Goal: Information Seeking & Learning: Learn about a topic

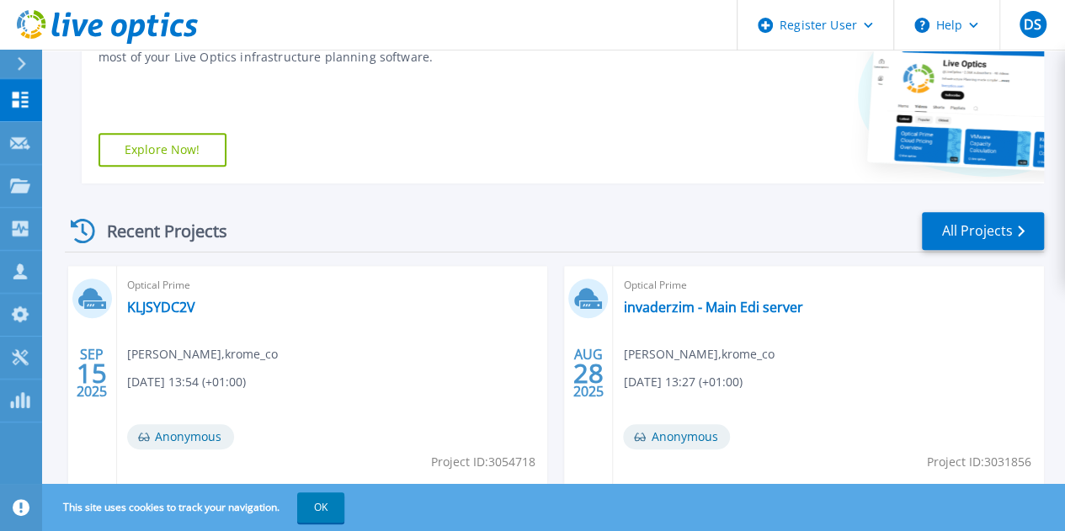
scroll to position [326, 0]
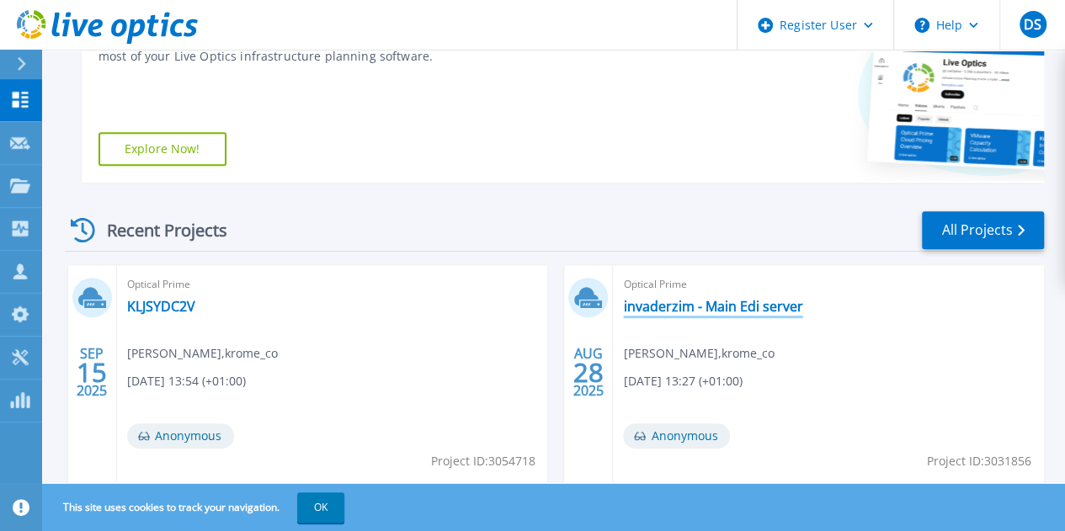
click at [623, 309] on link "invaderzim - Main Edi server" at bounding box center [712, 306] width 179 height 17
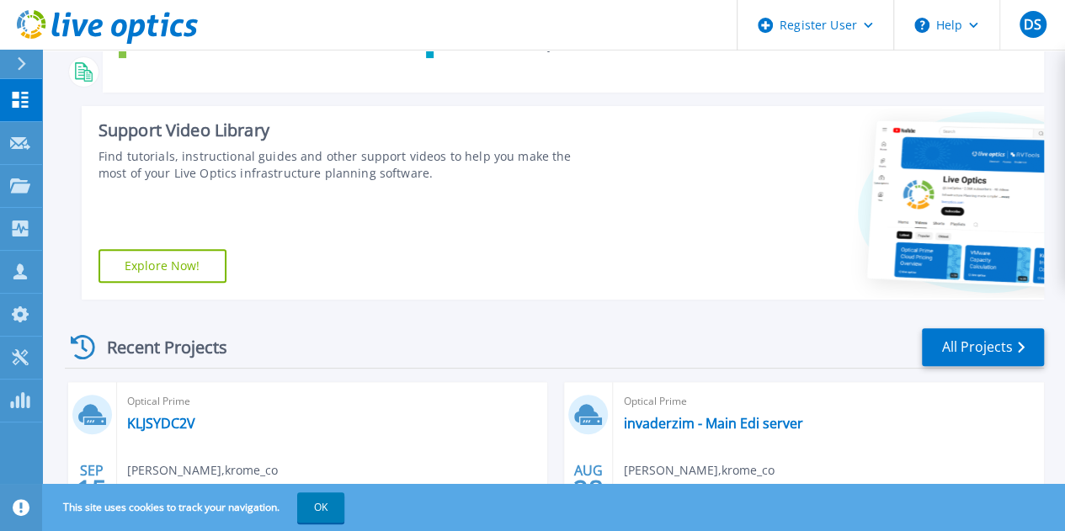
scroll to position [335, 0]
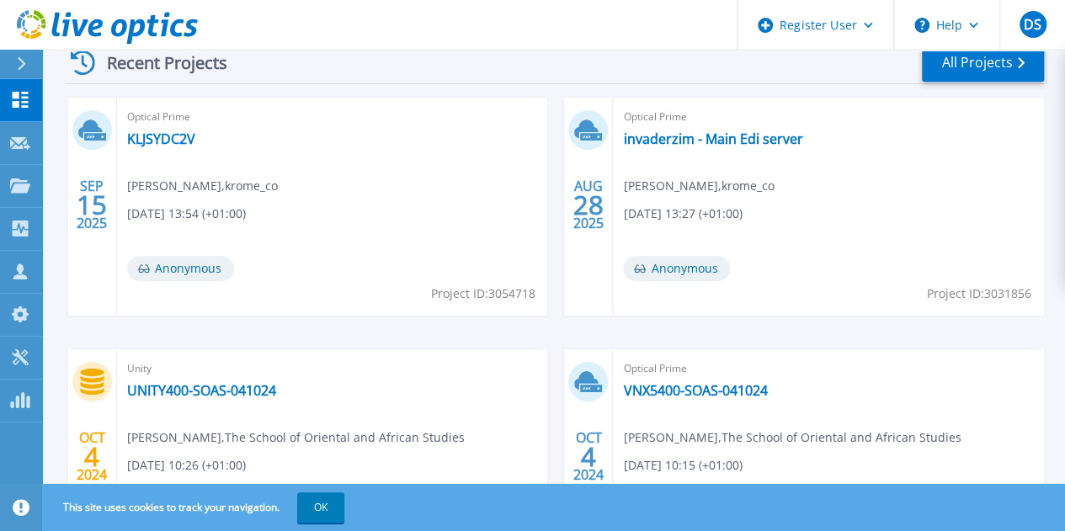
scroll to position [494, 0]
click at [180, 137] on link "KLJSYDC2V" at bounding box center [161, 138] width 68 height 17
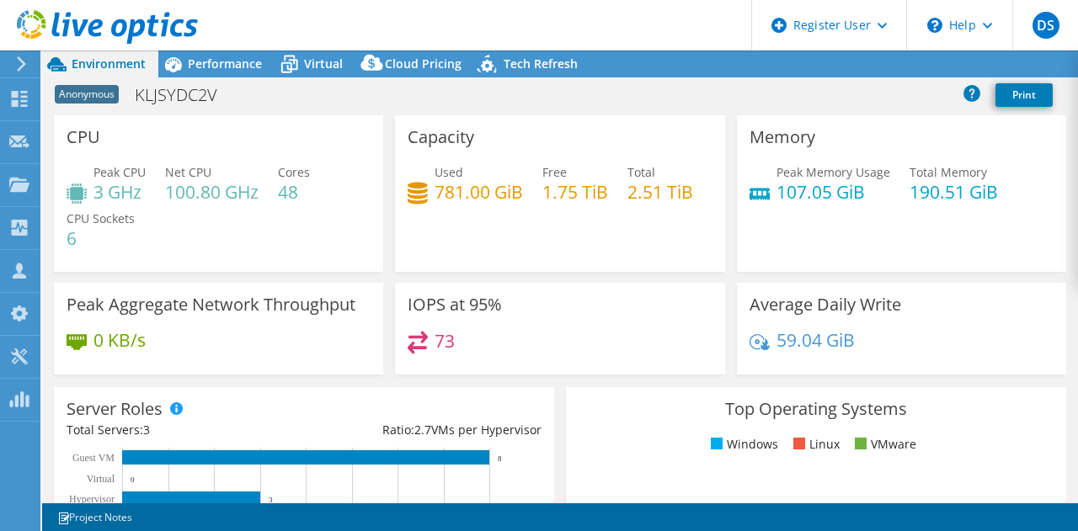
scroll to position [144, 0]
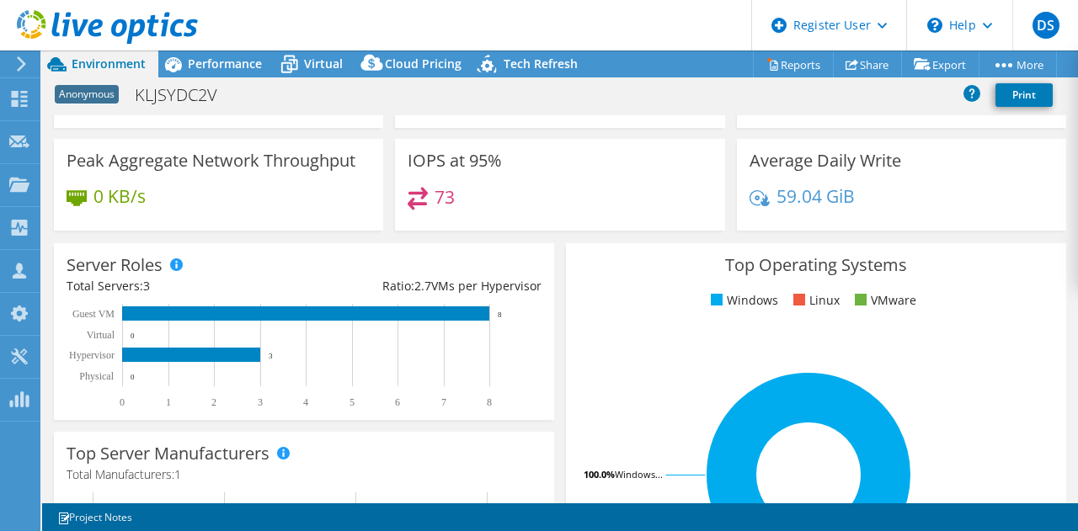
select select "EULondon"
select select "USD"
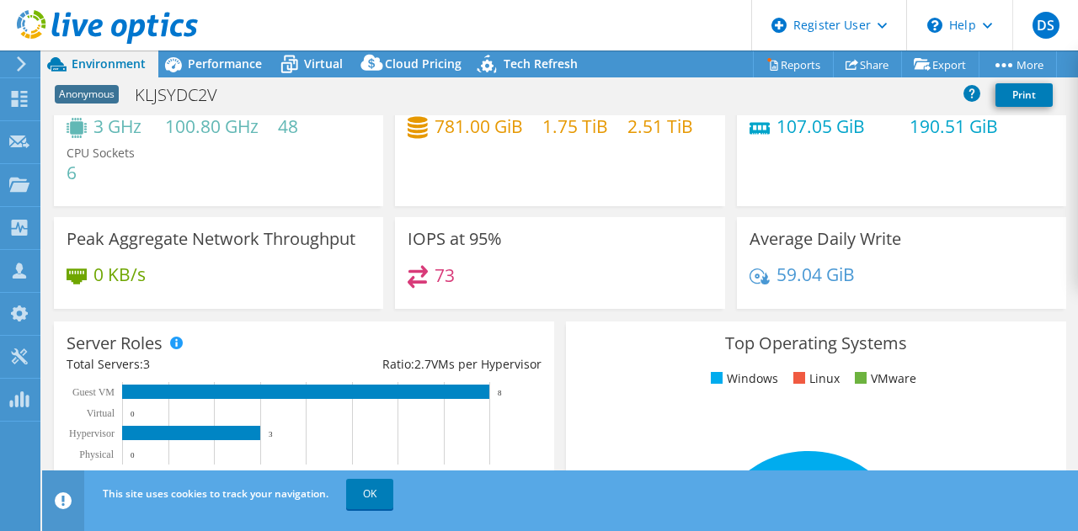
scroll to position [0, 0]
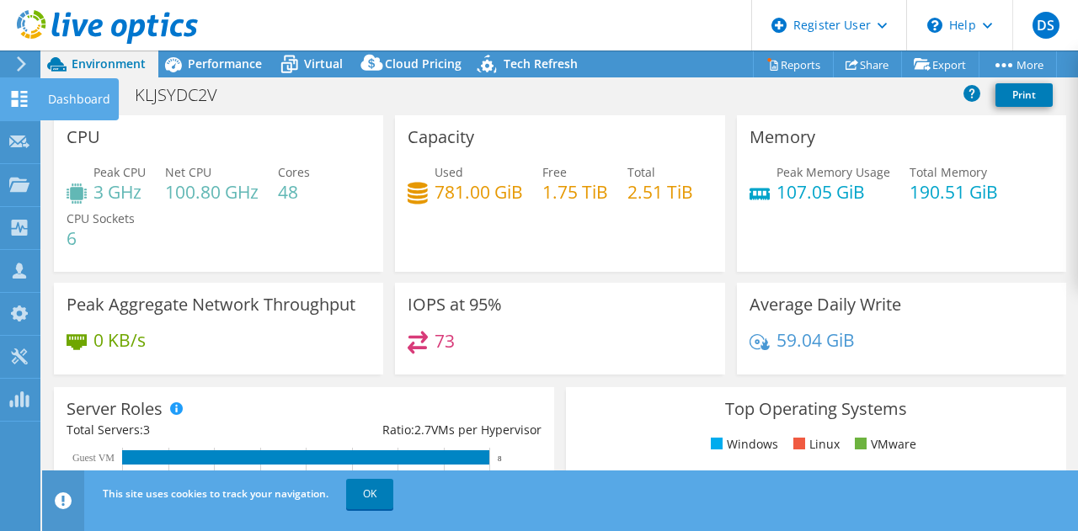
click at [99, 103] on div "Dashboard" at bounding box center [79, 99] width 79 height 42
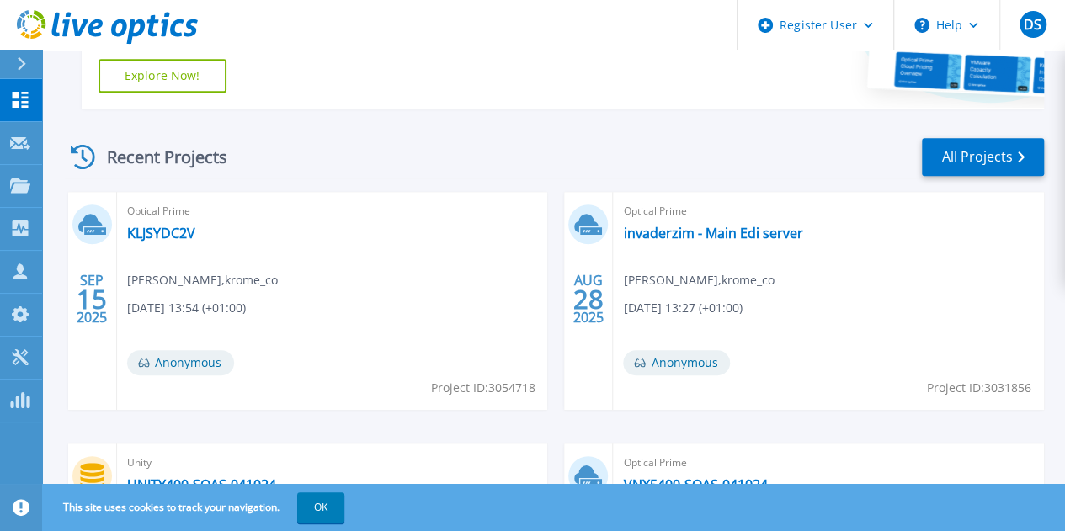
scroll to position [399, 0]
click at [989, 165] on link "All Projects" at bounding box center [983, 157] width 122 height 38
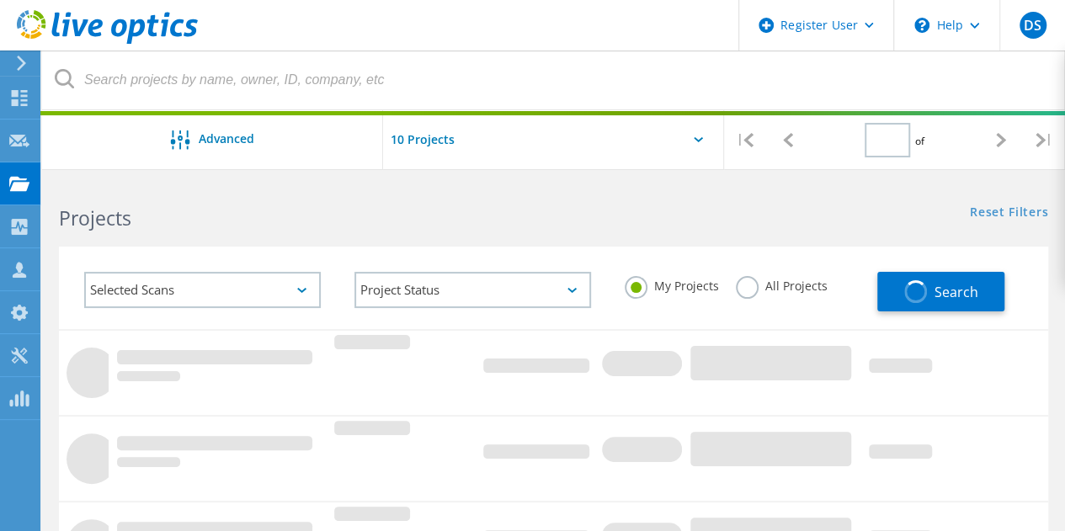
type input "1"
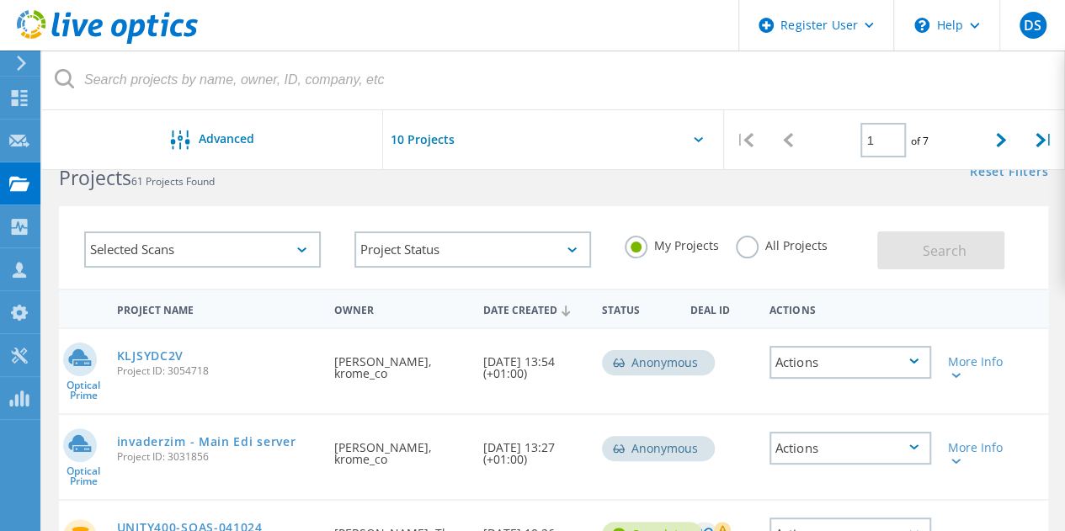
scroll to position [35, 0]
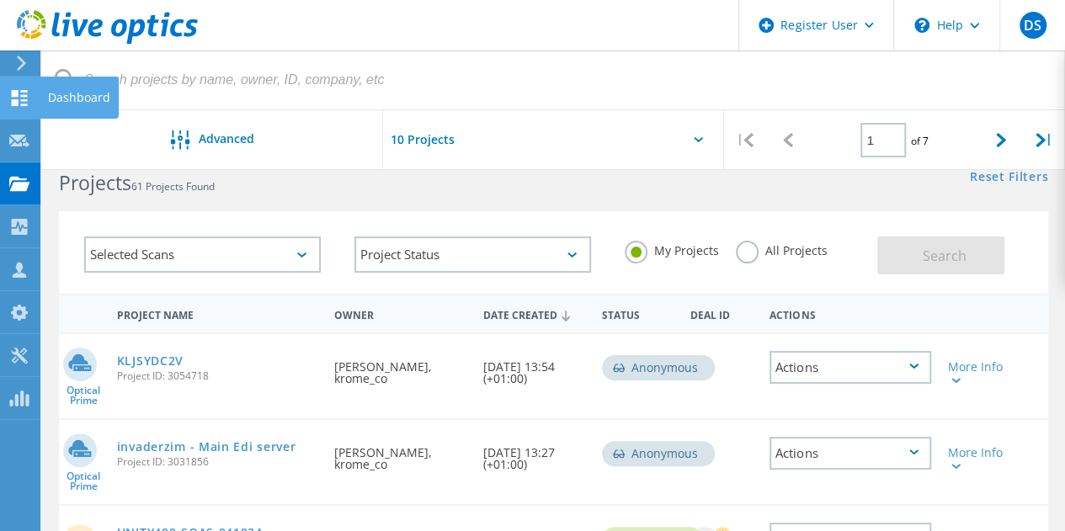
click at [44, 99] on div "Dashboard" at bounding box center [79, 98] width 79 height 42
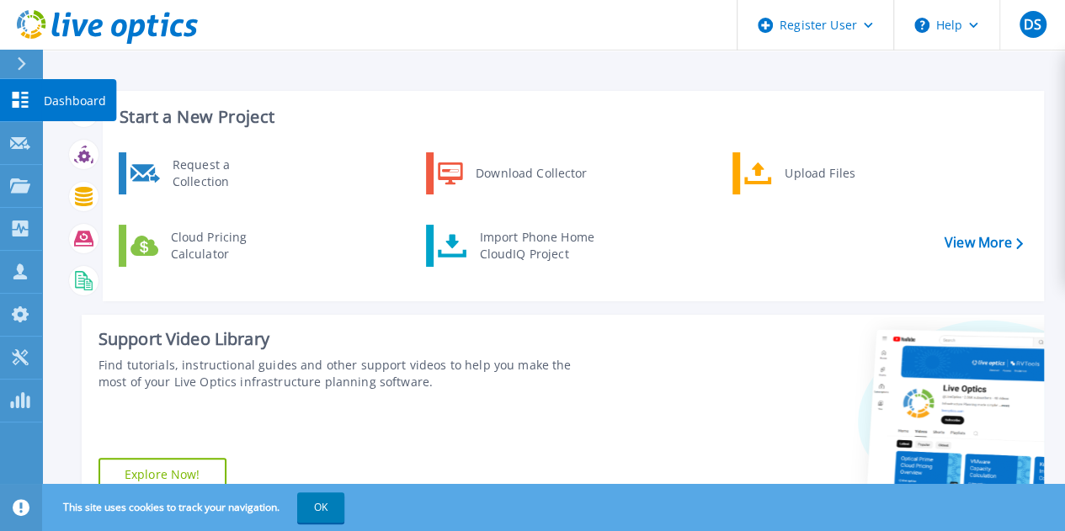
click at [78, 100] on p "Dashboard" at bounding box center [75, 101] width 62 height 44
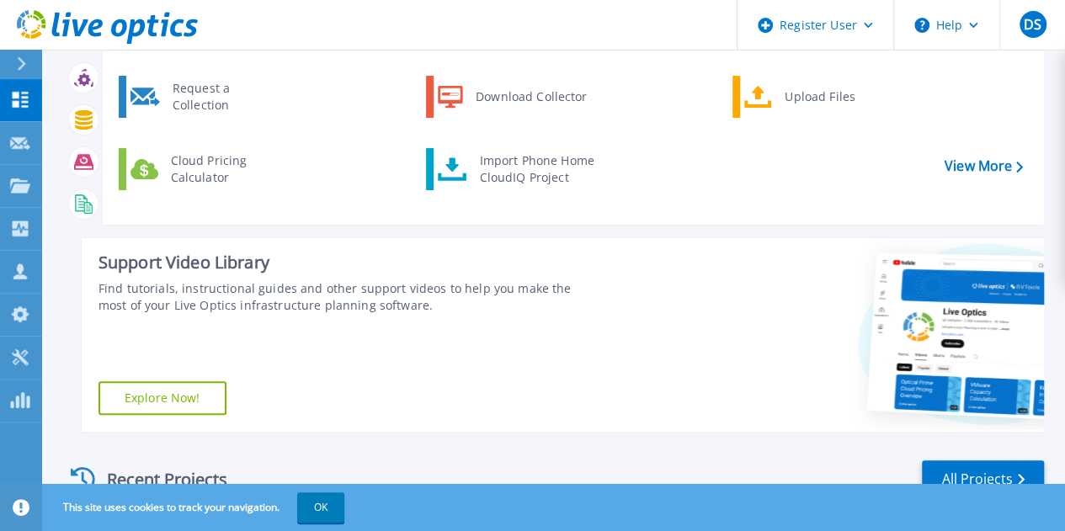
scroll to position [67, 0]
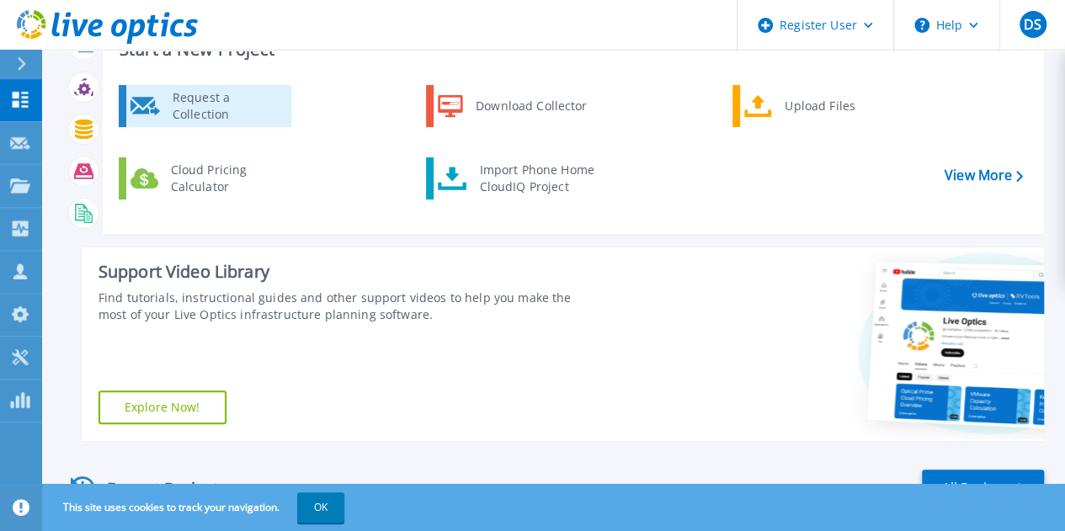
click at [254, 111] on div "Request a Collection" at bounding box center [225, 106] width 123 height 34
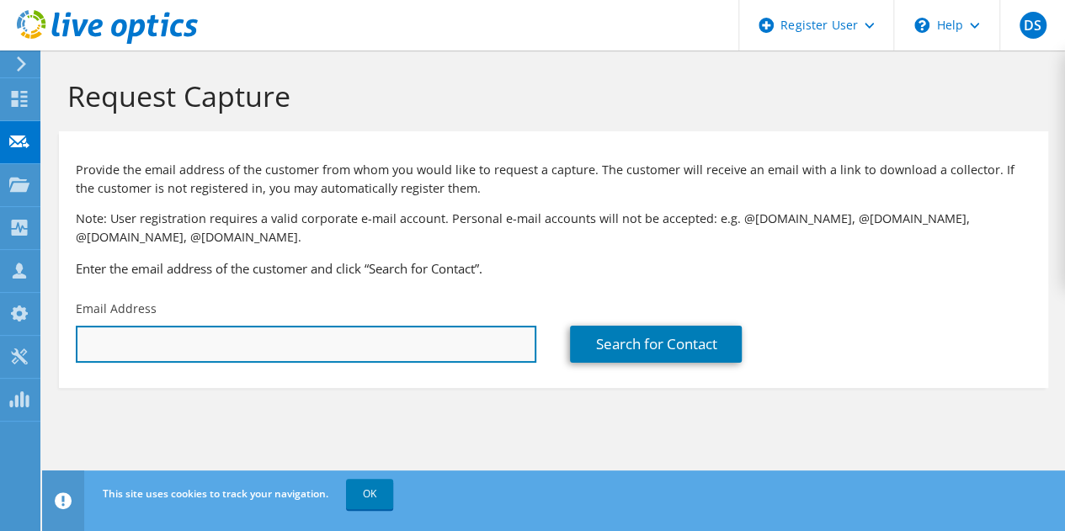
click at [325, 363] on input "text" at bounding box center [306, 344] width 461 height 37
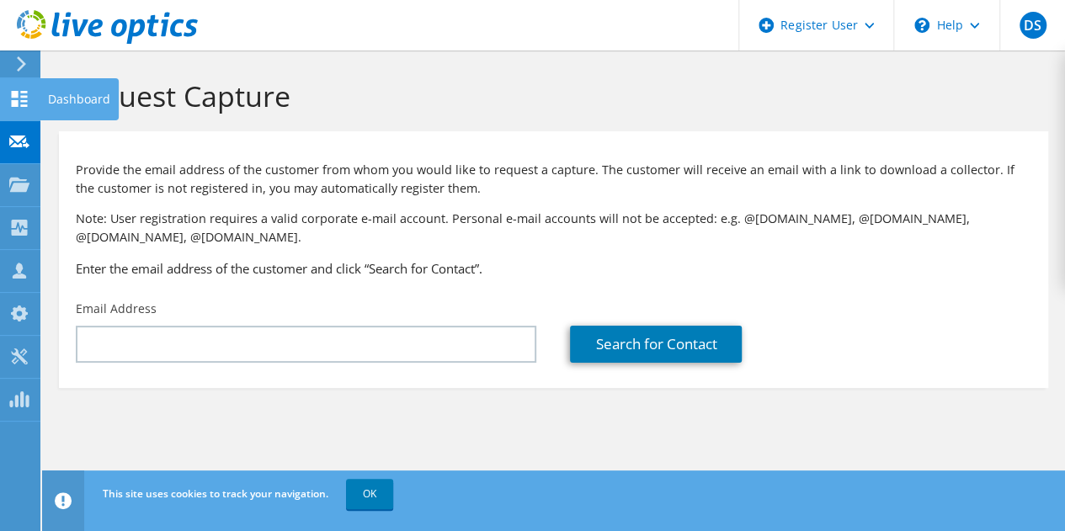
click at [26, 106] on use at bounding box center [20, 99] width 16 height 16
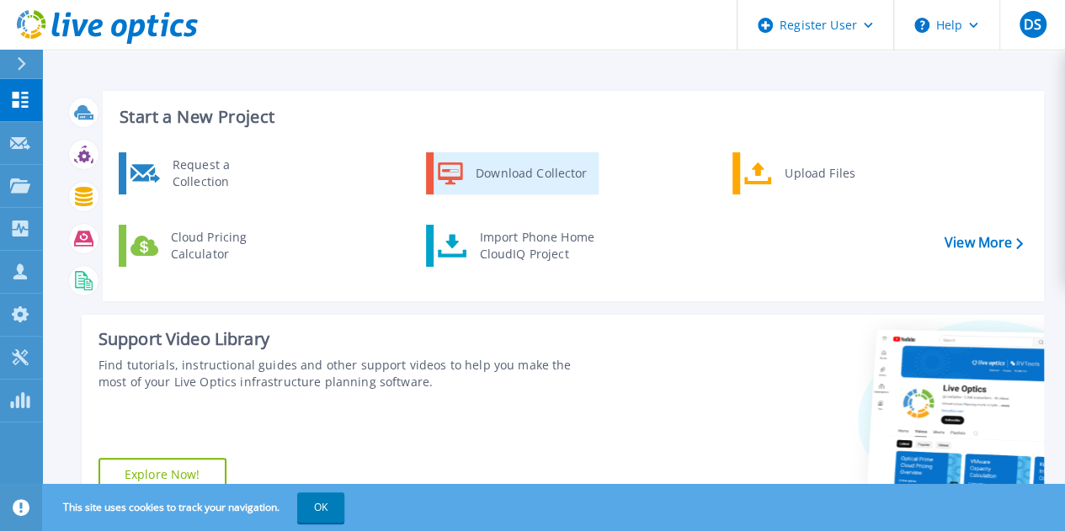
click at [528, 171] on div "Download Collector" at bounding box center [530, 174] width 127 height 34
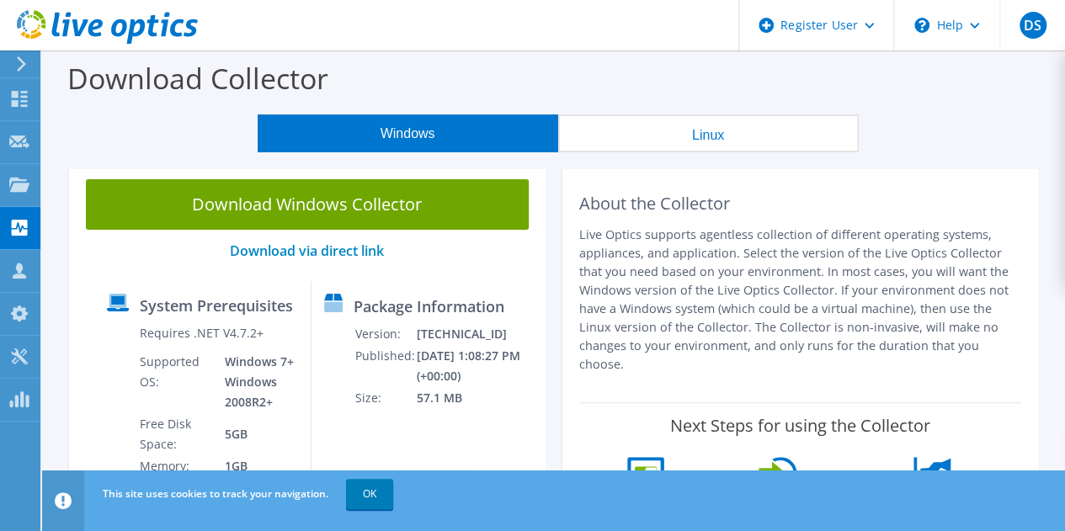
click at [676, 142] on button "Linux" at bounding box center [708, 134] width 301 height 38
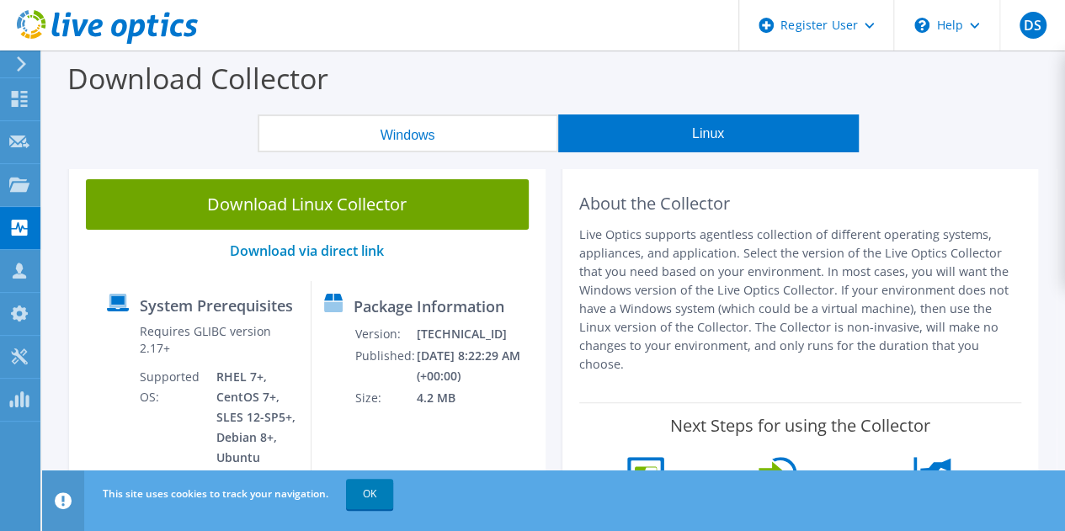
click at [463, 124] on button "Windows" at bounding box center [408, 134] width 301 height 38
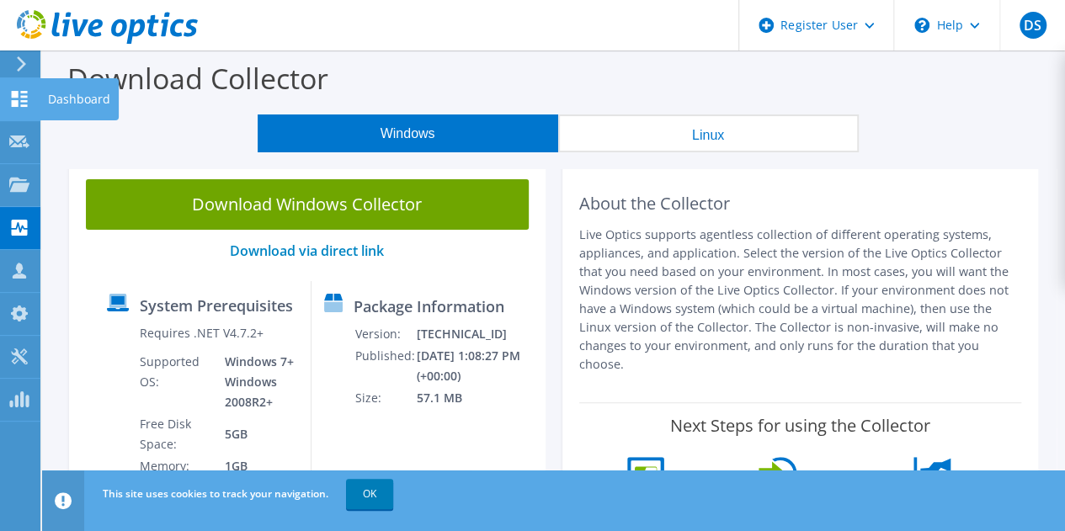
click at [89, 104] on div "Dashboard" at bounding box center [79, 99] width 79 height 42
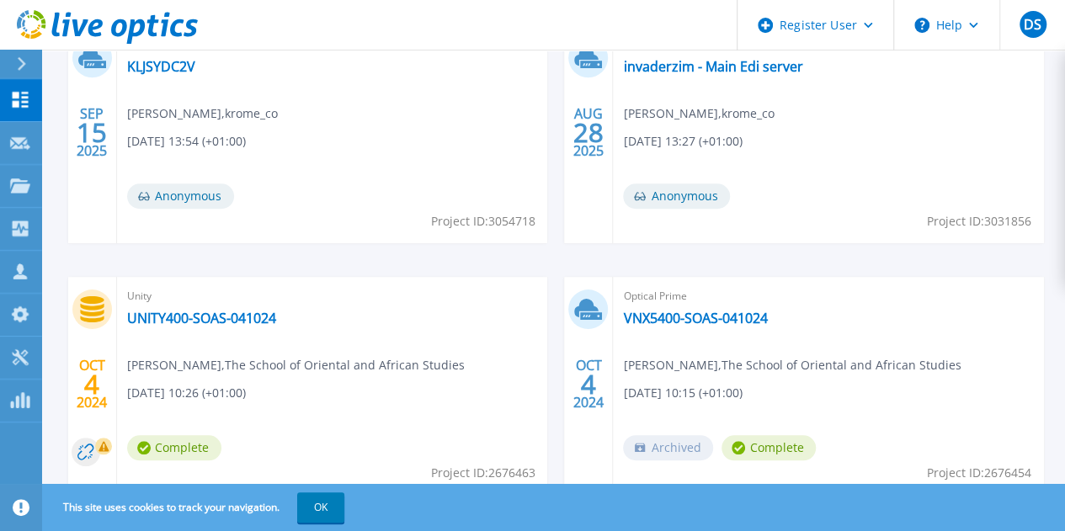
scroll to position [565, 0]
click at [623, 328] on link "VNX5400-SOAS-041024" at bounding box center [695, 319] width 144 height 17
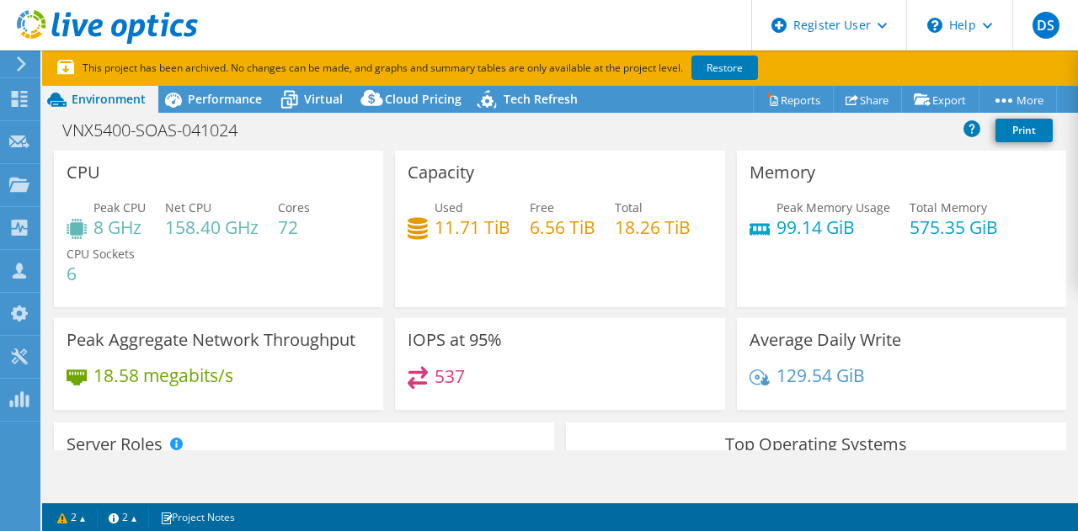
select select "USD"
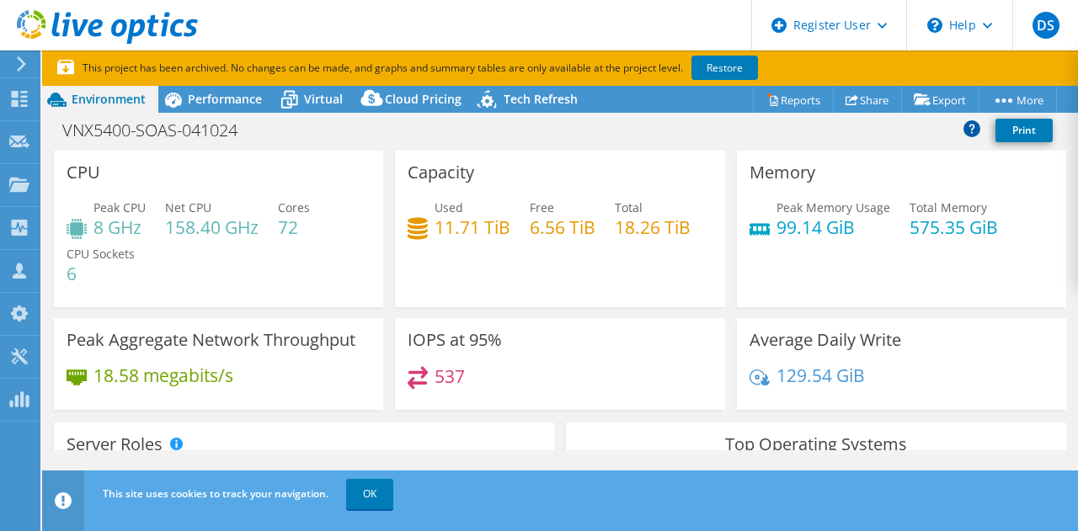
click at [972, 133] on icon at bounding box center [972, 128] width 17 height 17
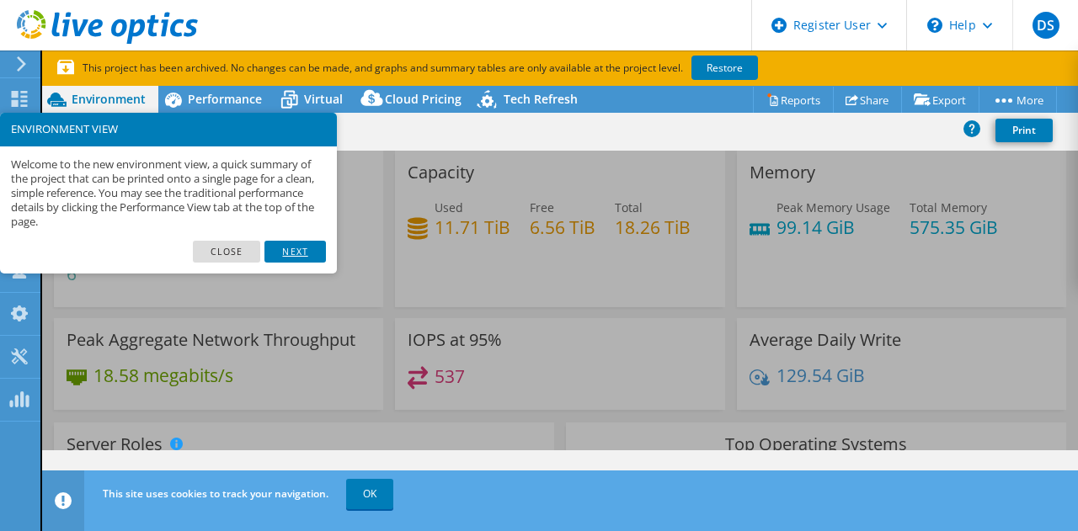
click at [295, 254] on link "Next" at bounding box center [294, 252] width 61 height 22
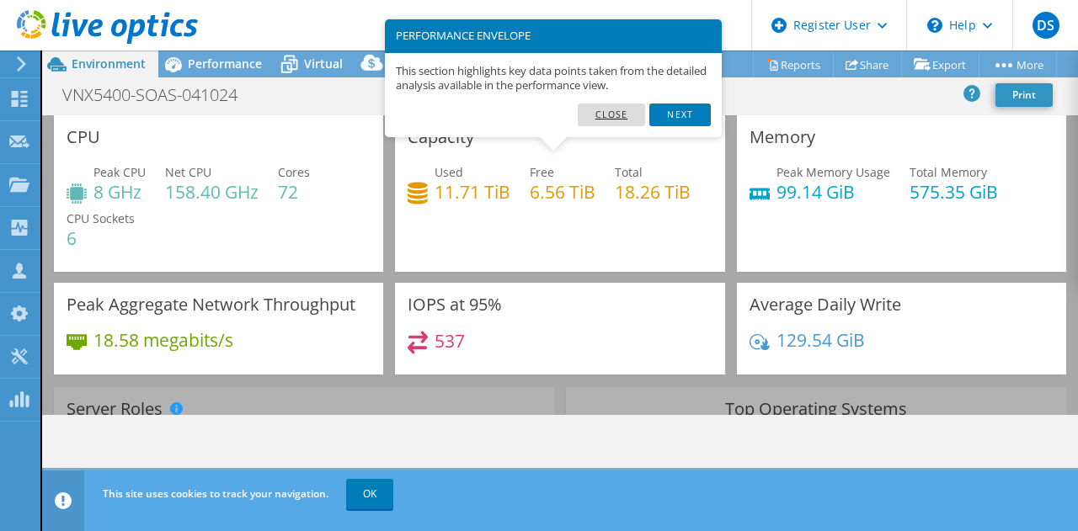
click at [613, 115] on link "Close" at bounding box center [612, 115] width 68 height 22
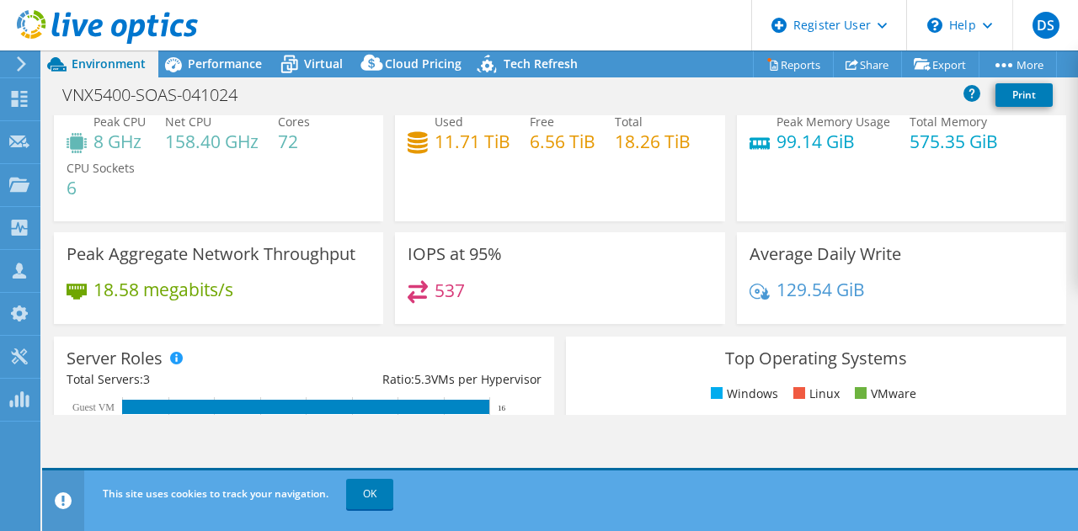
scroll to position [0, 0]
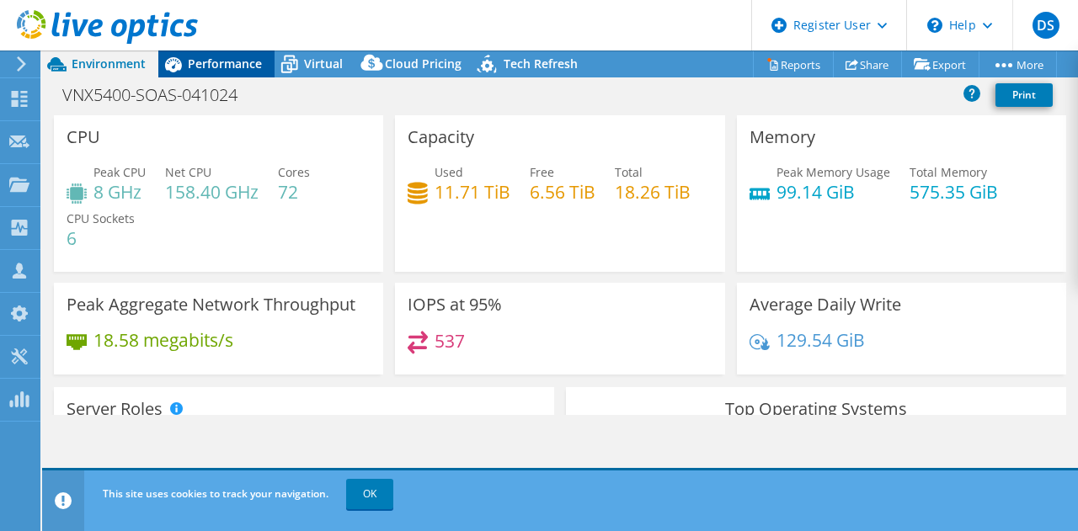
click at [232, 64] on span "Performance" at bounding box center [225, 64] width 74 height 16
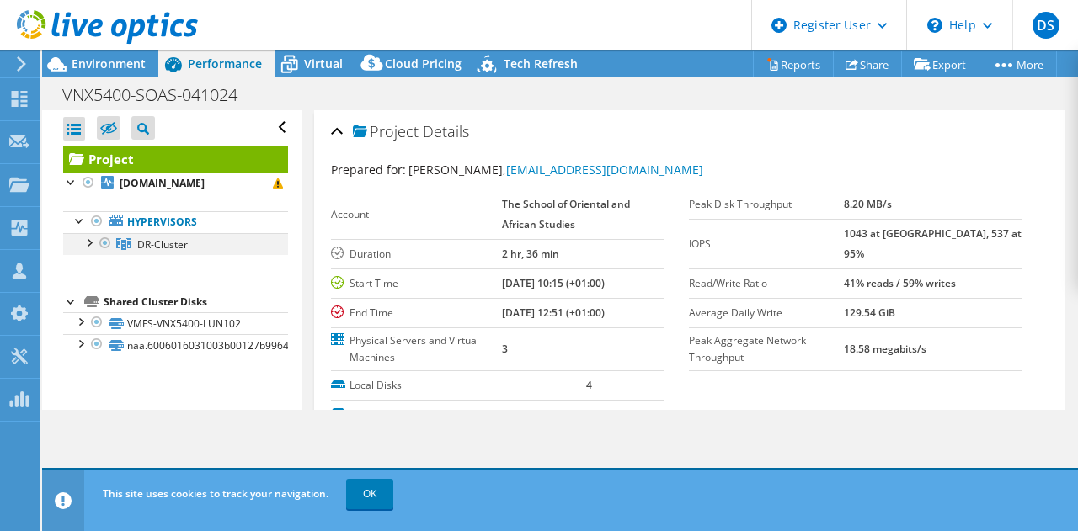
click at [91, 248] on div at bounding box center [88, 241] width 17 height 17
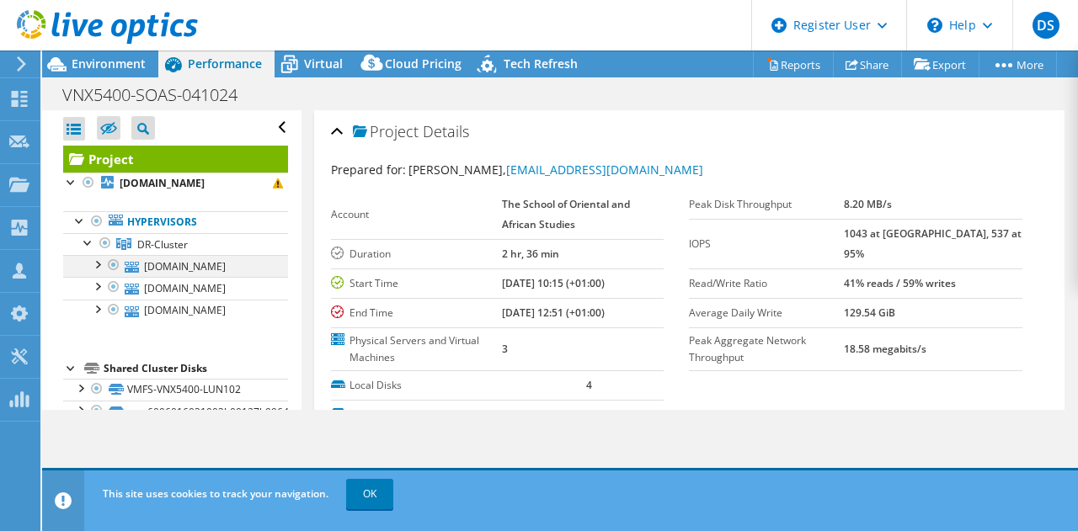
click at [102, 267] on div at bounding box center [96, 263] width 17 height 17
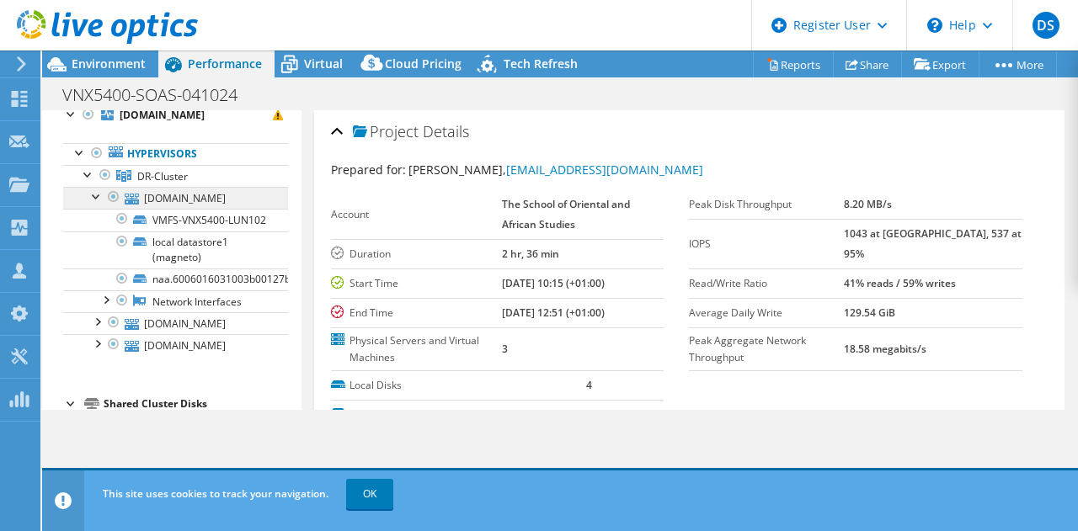
scroll to position [74, 0]
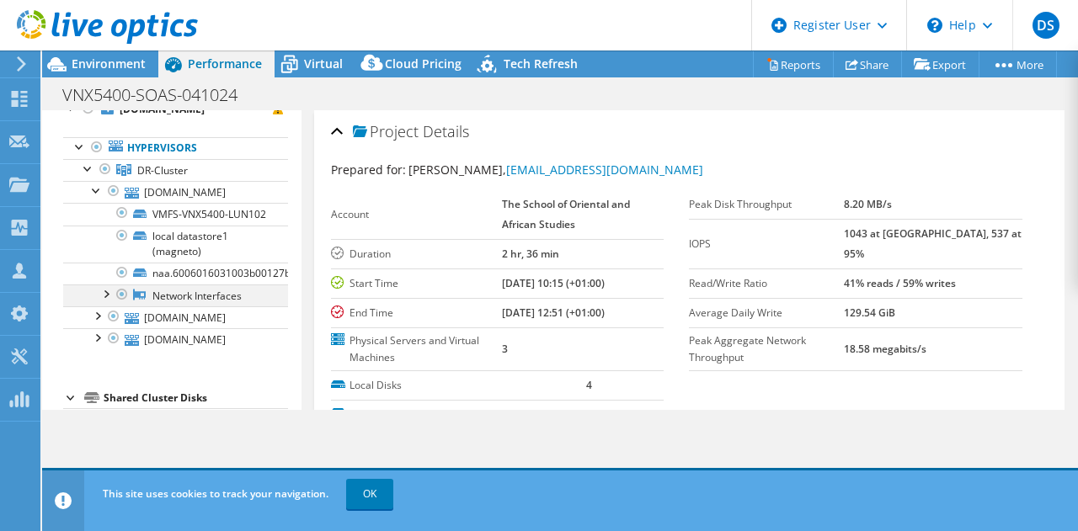
click at [104, 302] on div at bounding box center [105, 293] width 17 height 17
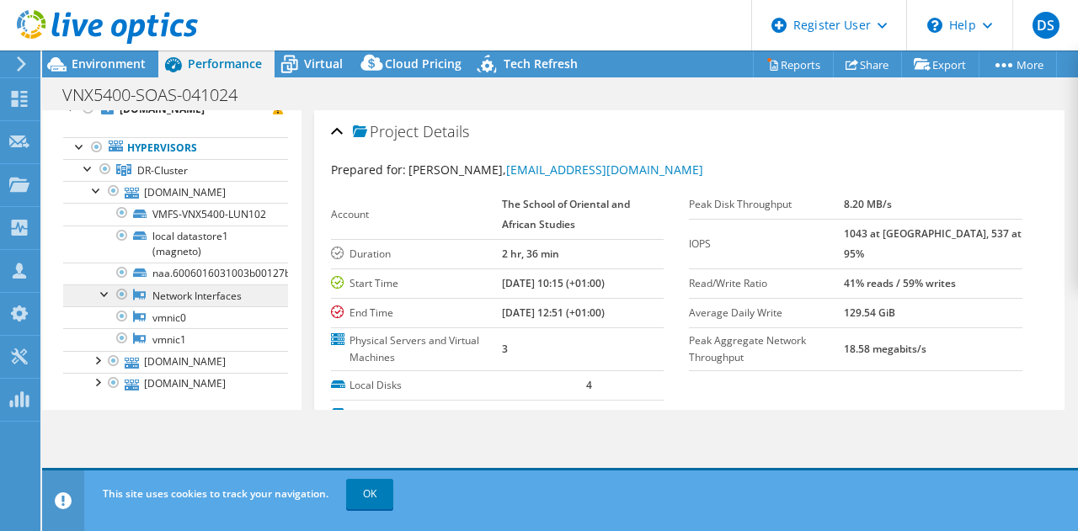
scroll to position [101, 0]
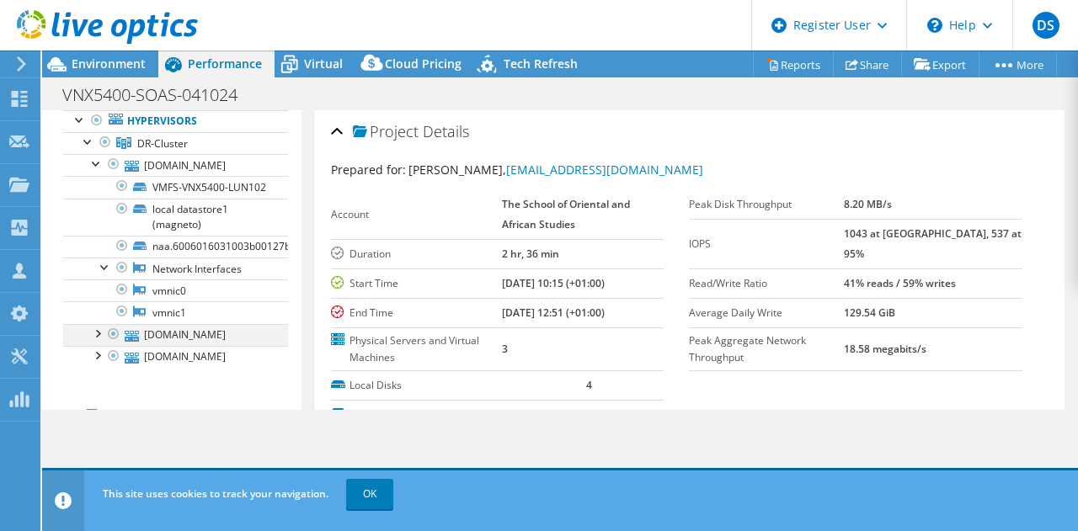
click at [104, 341] on div at bounding box center [96, 332] width 17 height 17
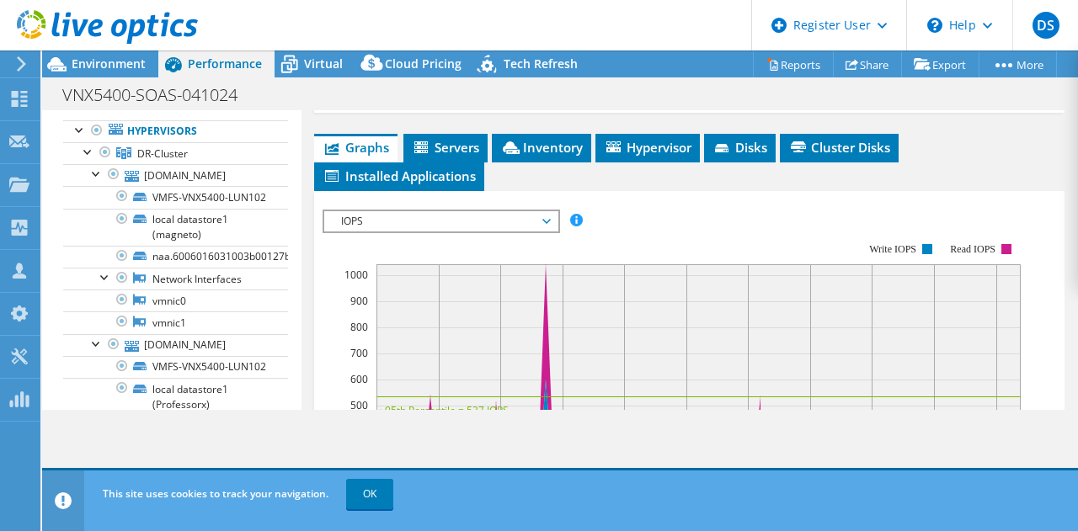
scroll to position [457, 0]
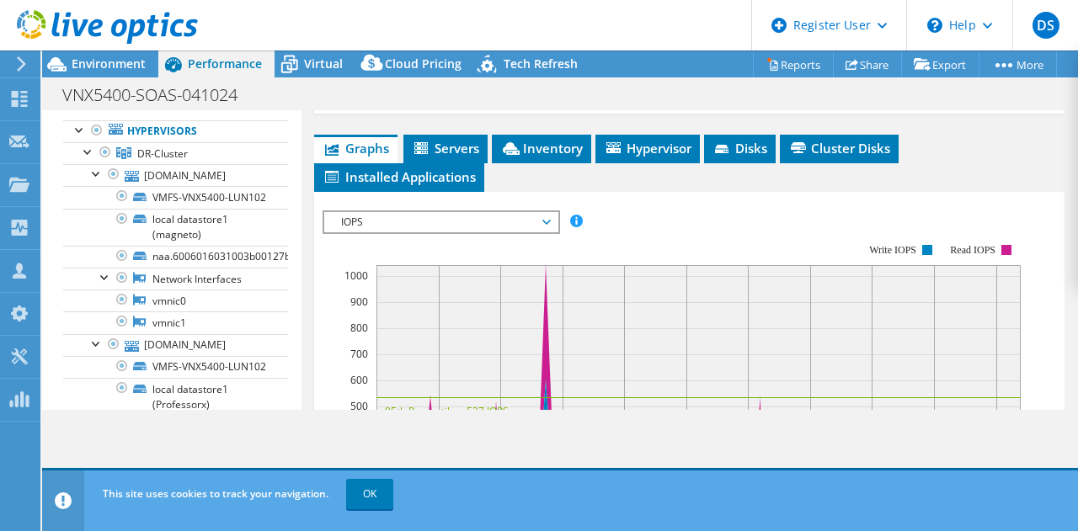
click at [537, 216] on span "IOPS" at bounding box center [441, 222] width 216 height 20
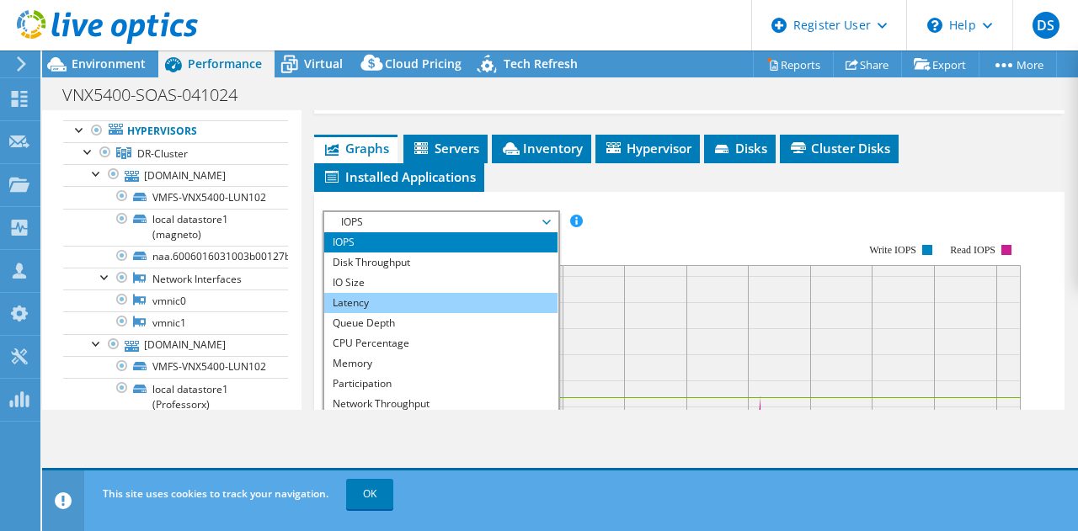
click at [411, 302] on li "Latency" at bounding box center [440, 303] width 233 height 20
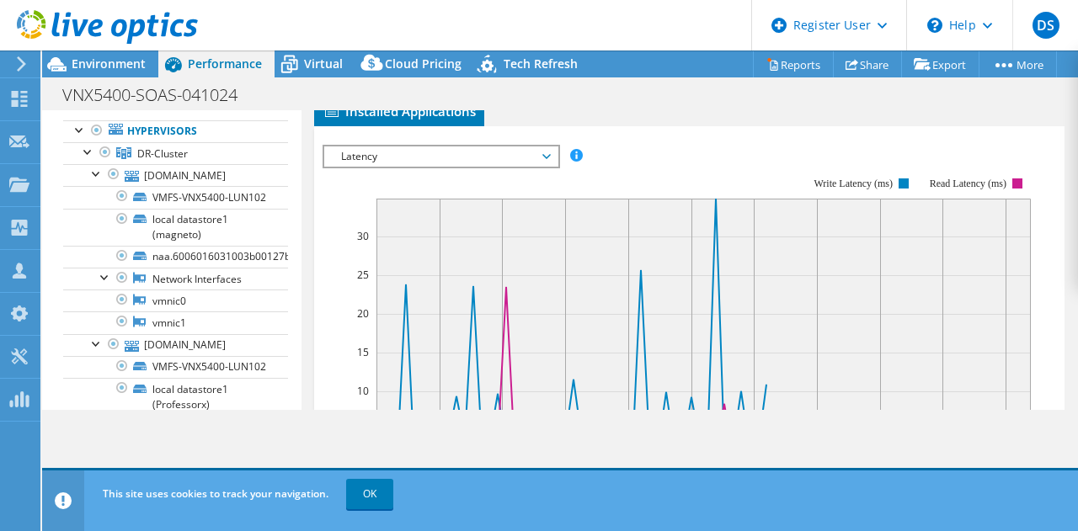
scroll to position [501, 0]
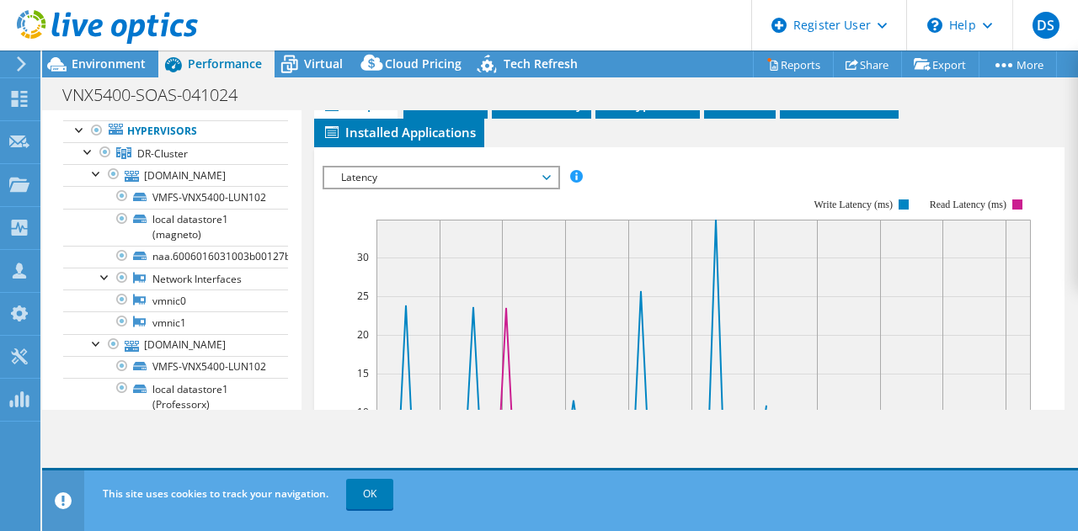
click at [532, 168] on span "Latency" at bounding box center [441, 178] width 216 height 20
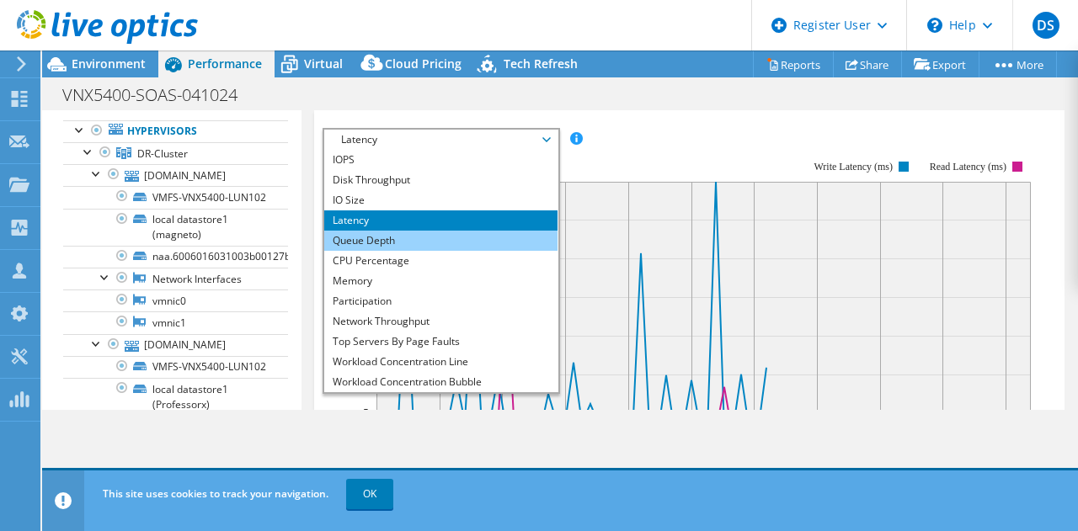
scroll to position [545, 0]
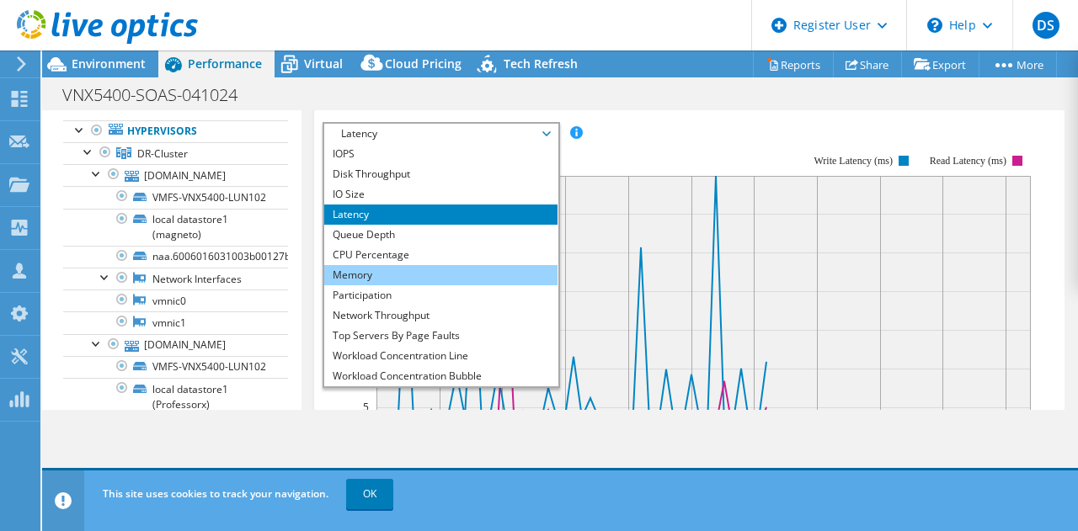
click at [446, 269] on li "Memory" at bounding box center [440, 275] width 233 height 20
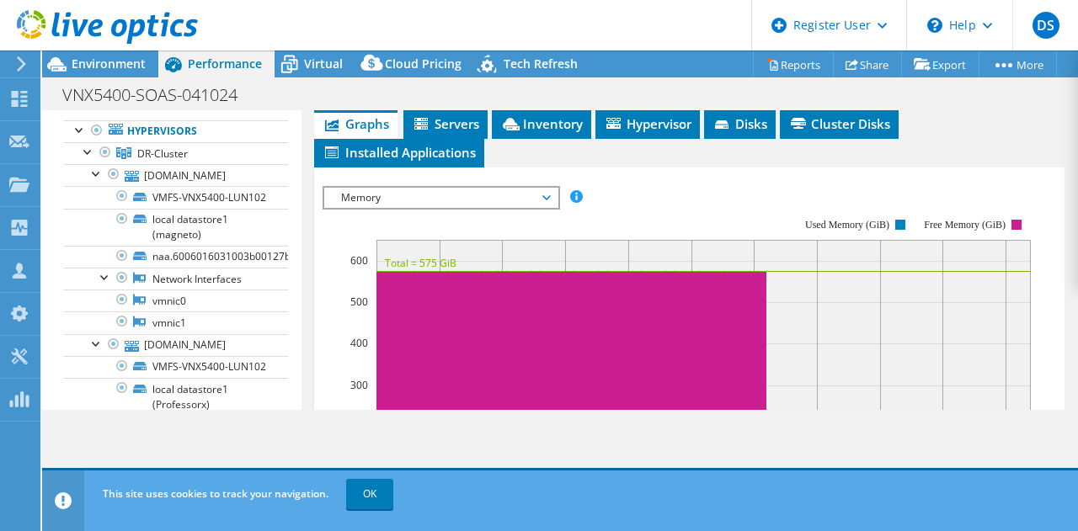
scroll to position [475, 0]
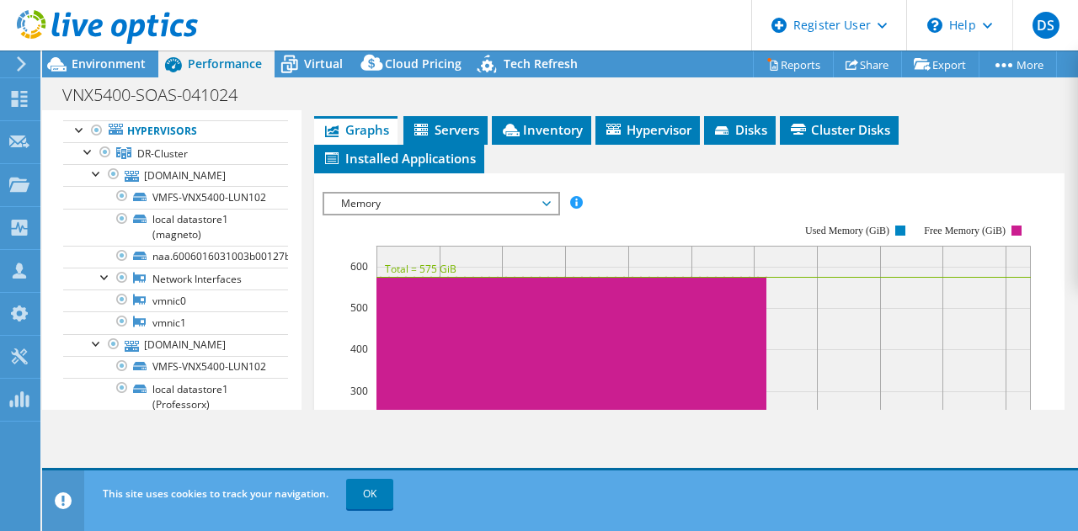
click at [550, 211] on rect at bounding box center [677, 370] width 708 height 337
click at [537, 199] on span "Memory" at bounding box center [441, 204] width 216 height 20
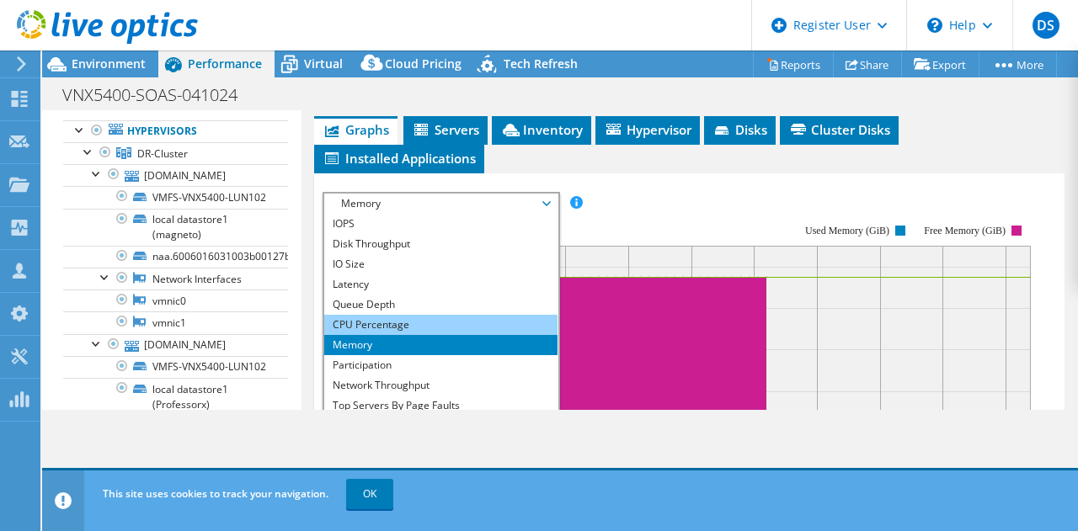
click at [464, 315] on li "CPU Percentage" at bounding box center [440, 325] width 233 height 20
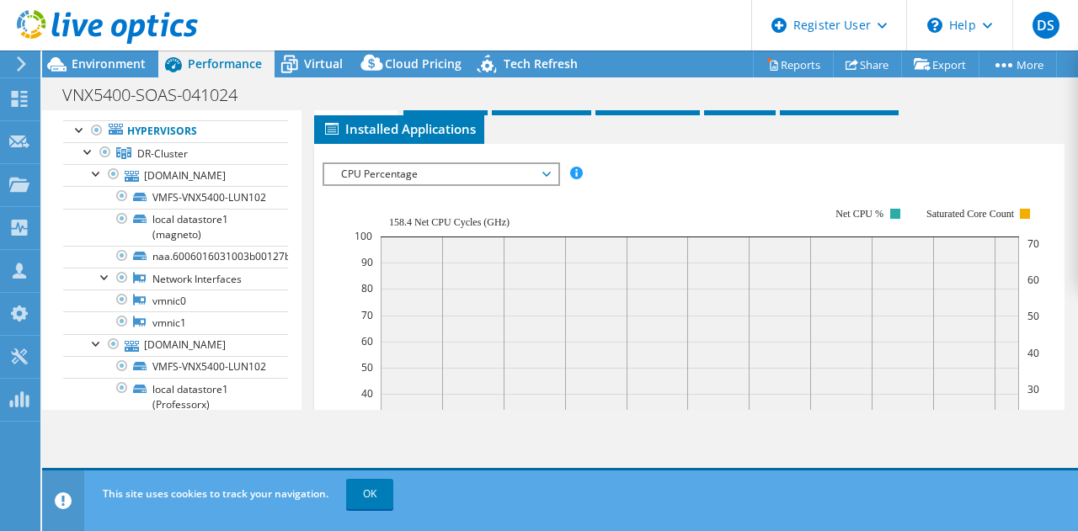
scroll to position [484, 0]
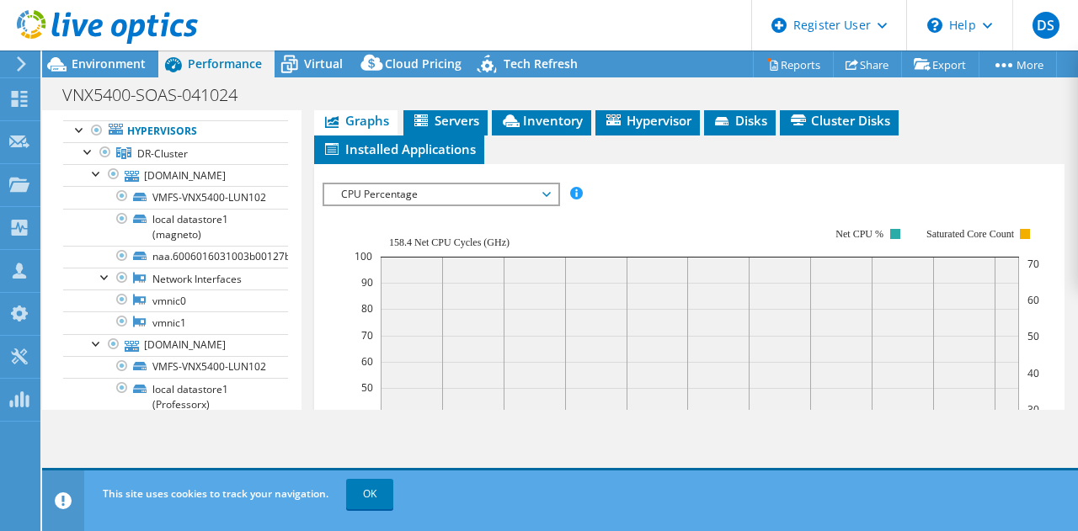
click at [542, 191] on span "CPU Percentage" at bounding box center [441, 194] width 216 height 20
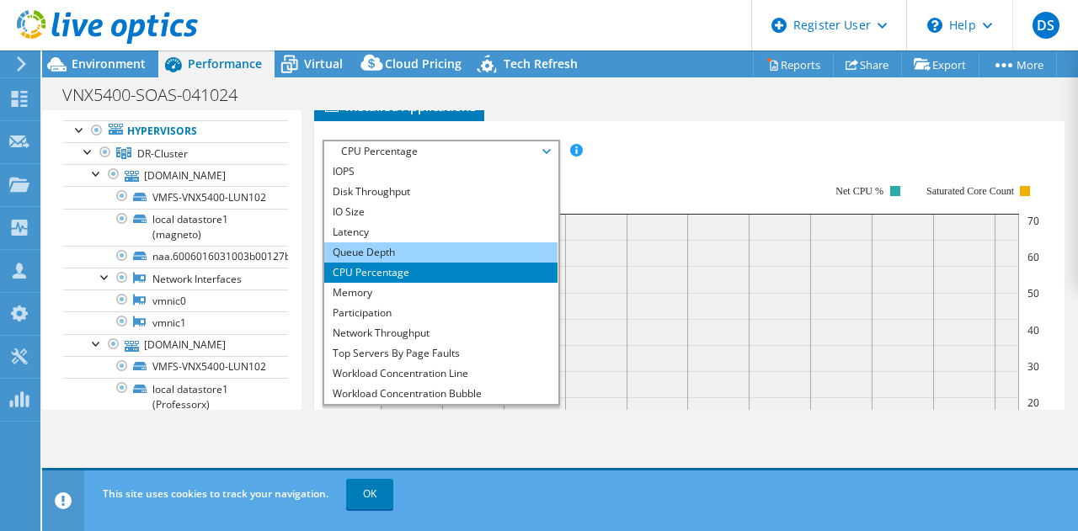
scroll to position [531, 0]
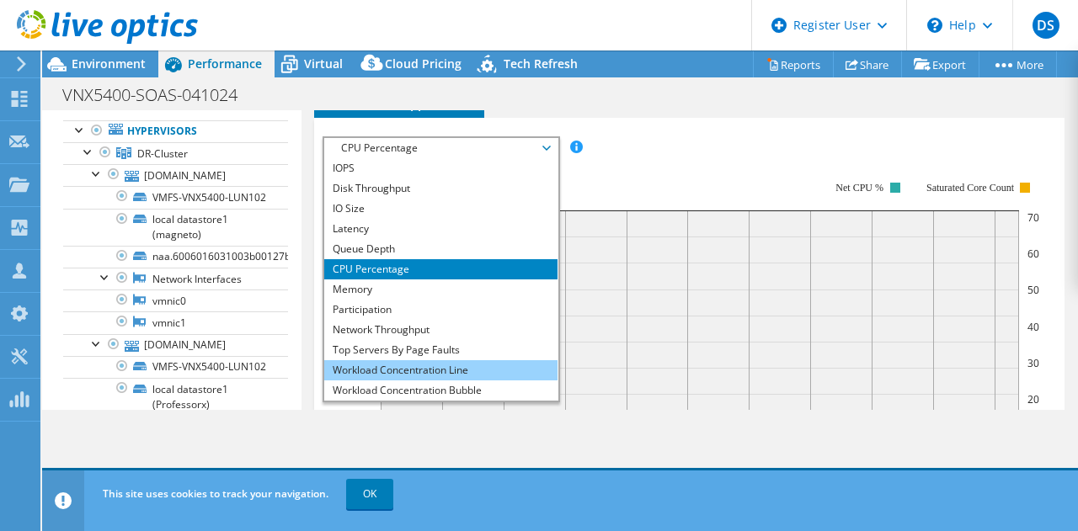
click at [460, 370] on li "Workload Concentration Line" at bounding box center [440, 370] width 233 height 20
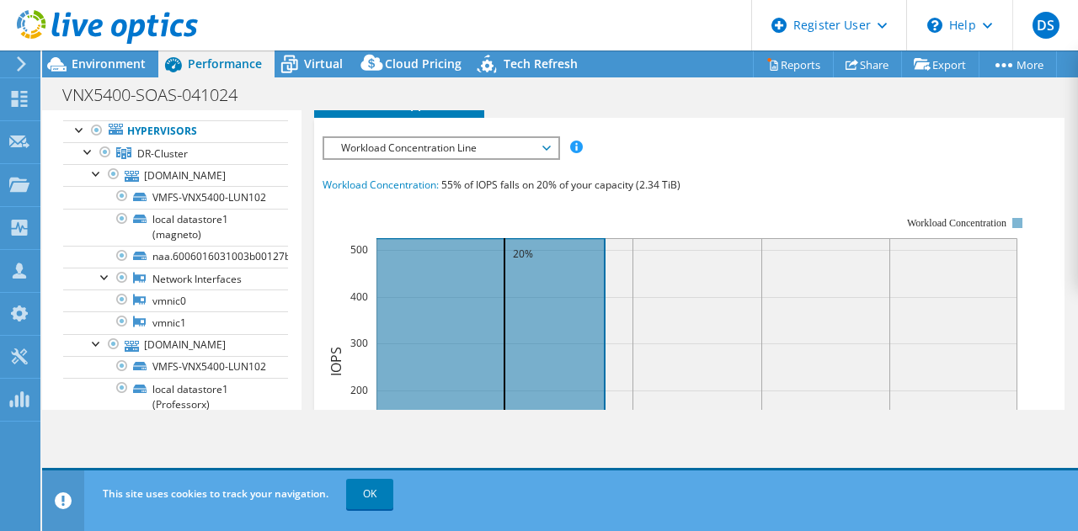
click at [537, 138] on span "Workload Concentration Line" at bounding box center [441, 148] width 216 height 20
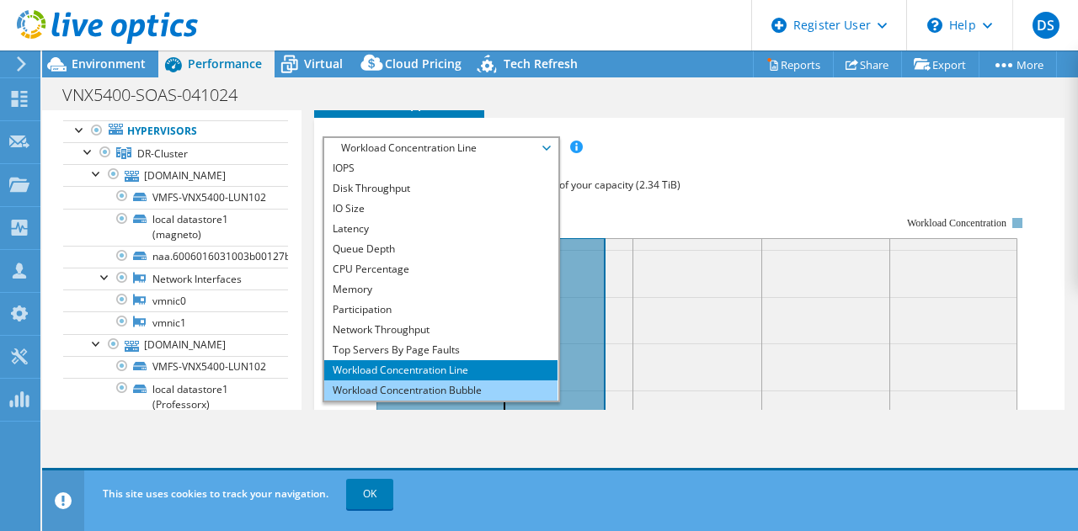
click at [468, 383] on li "Workload Concentration Bubble" at bounding box center [440, 391] width 233 height 20
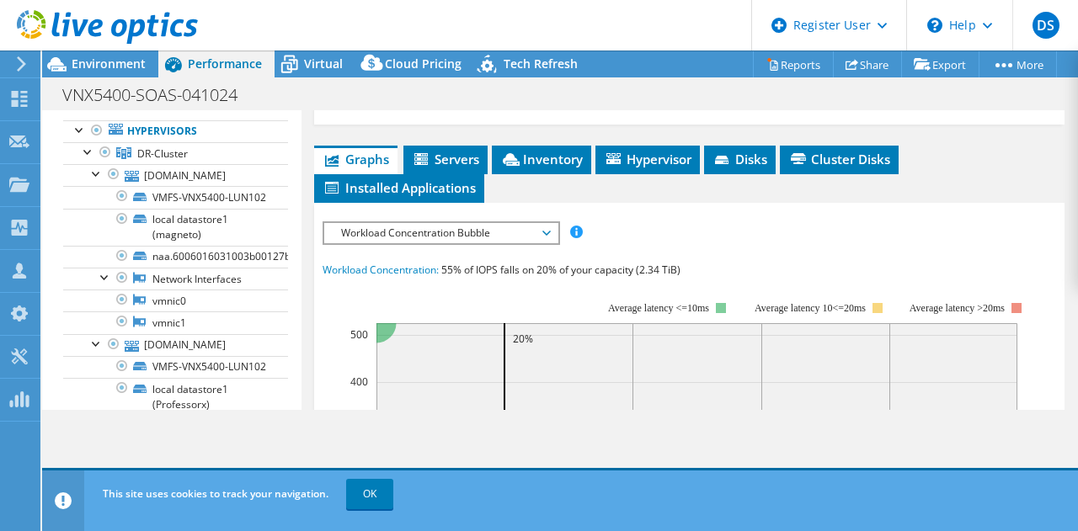
scroll to position [368, 0]
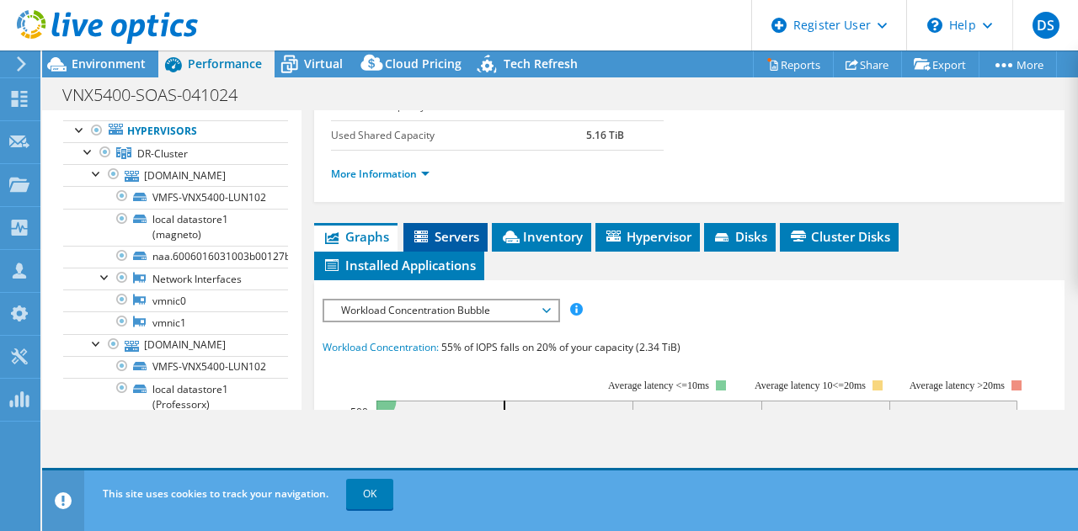
click at [451, 228] on span "Servers" at bounding box center [445, 236] width 67 height 17
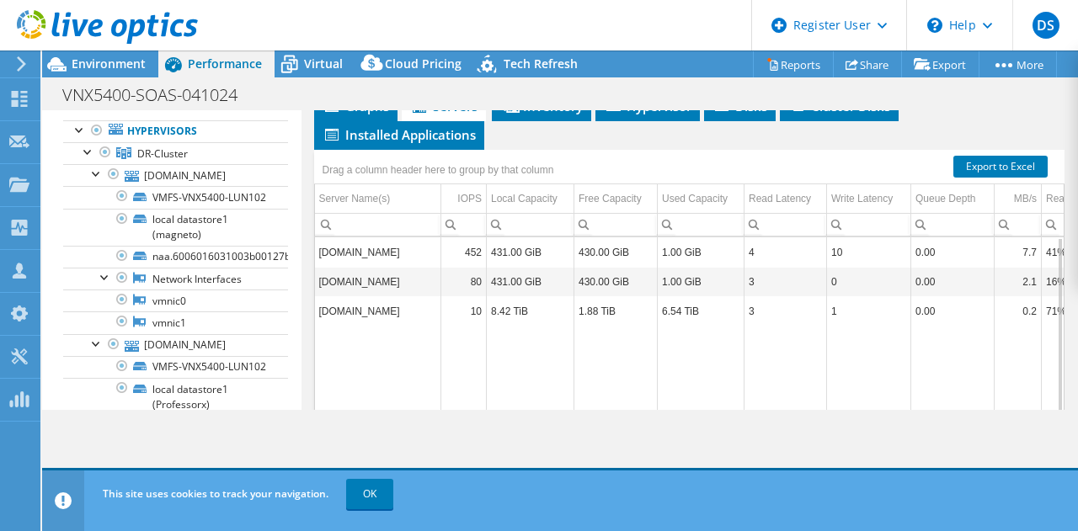
scroll to position [451, 0]
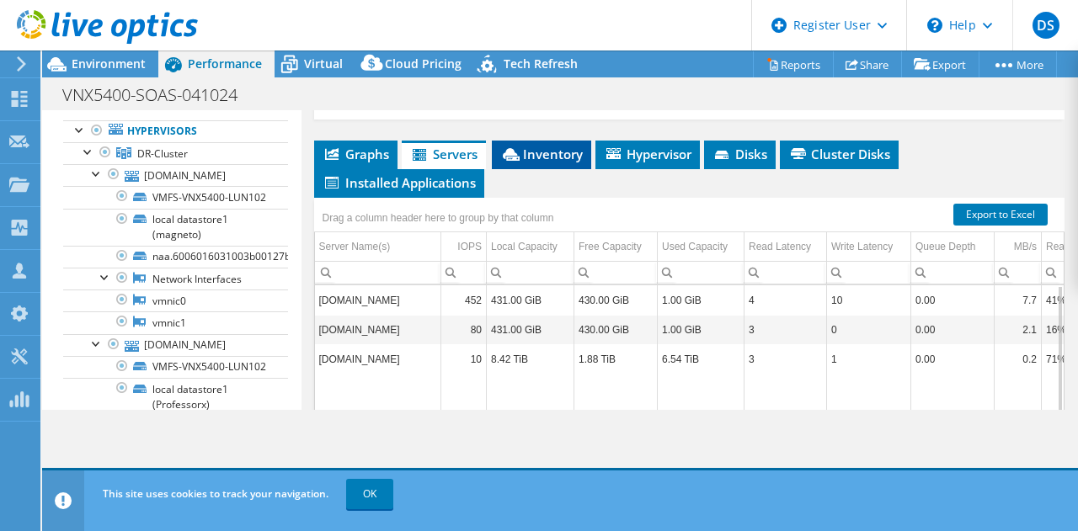
click at [542, 158] on li "Inventory" at bounding box center [541, 155] width 99 height 29
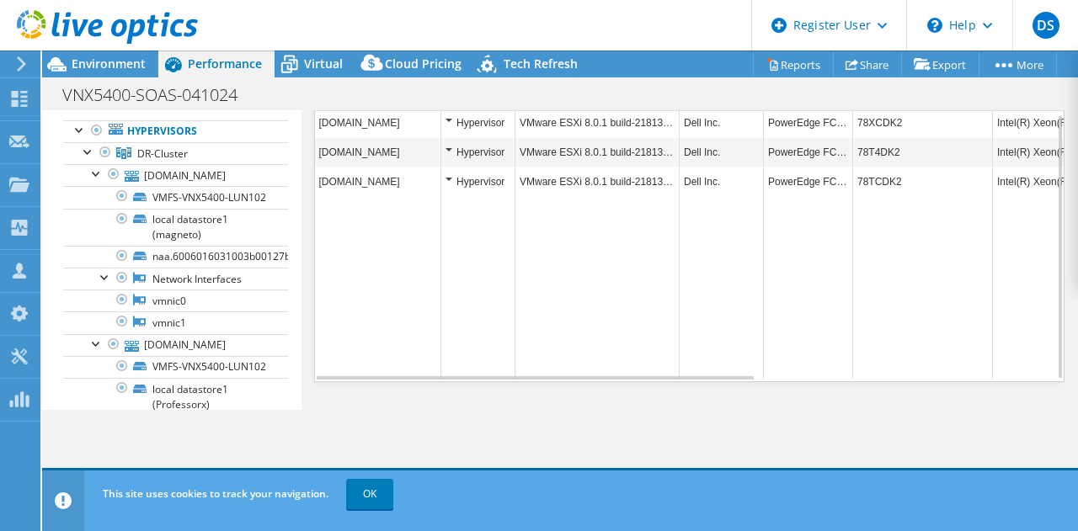
scroll to position [1, 0]
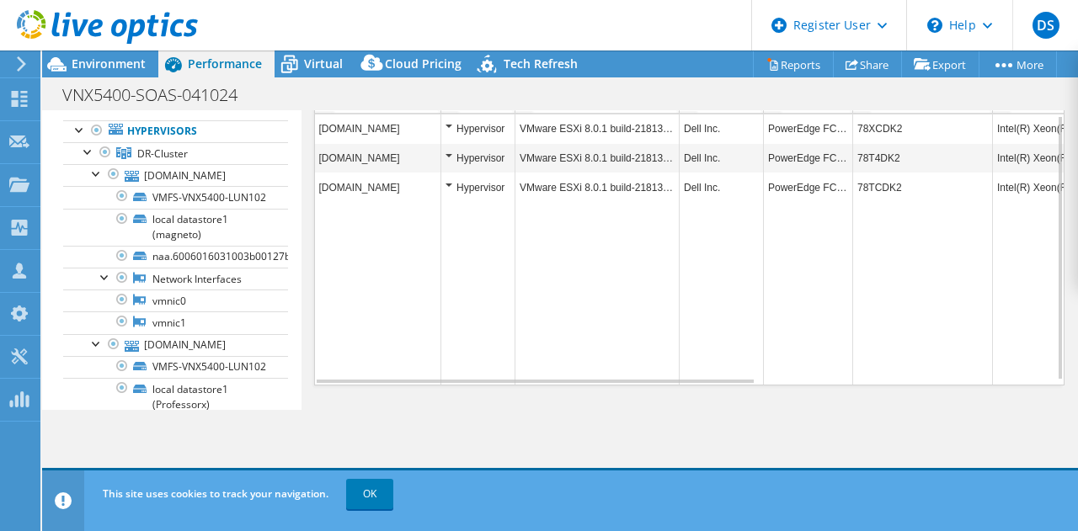
drag, startPoint x: 610, startPoint y: 378, endPoint x: 697, endPoint y: 376, distance: 87.6
click at [697, 376] on div "[DOMAIN_NAME] Hypervisor VMware ESXi 8.0.1 build-21813344 Dell Inc. PowerEdge F…" at bounding box center [689, 250] width 751 height 272
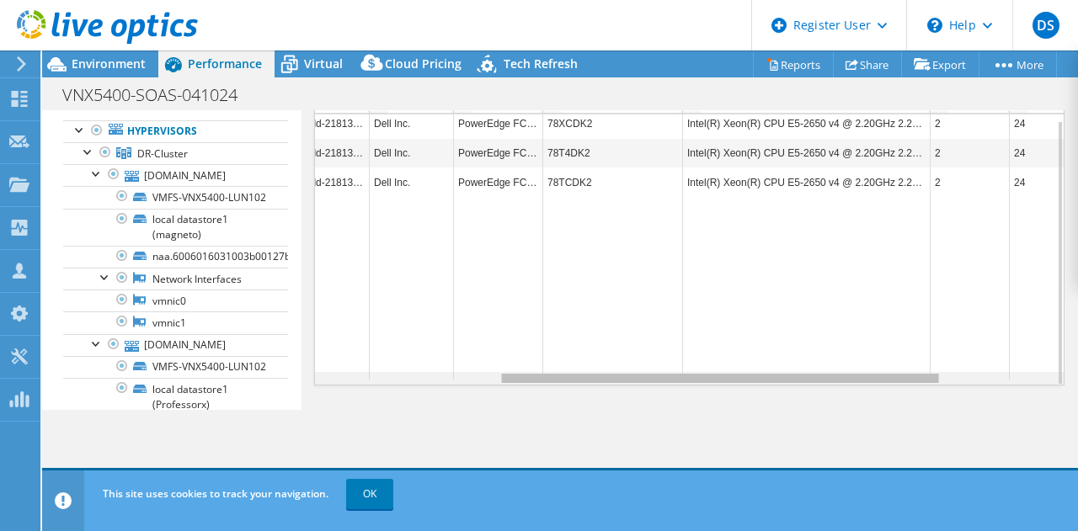
scroll to position [0, 304]
drag, startPoint x: 697, startPoint y: 375, endPoint x: 888, endPoint y: 376, distance: 190.4
click at [888, 376] on body "DS Dell User Deepak S [EMAIL_ADDRESS][DOMAIN_NAME] Dell My Profile Log Out \n H…" at bounding box center [539, 265] width 1078 height 531
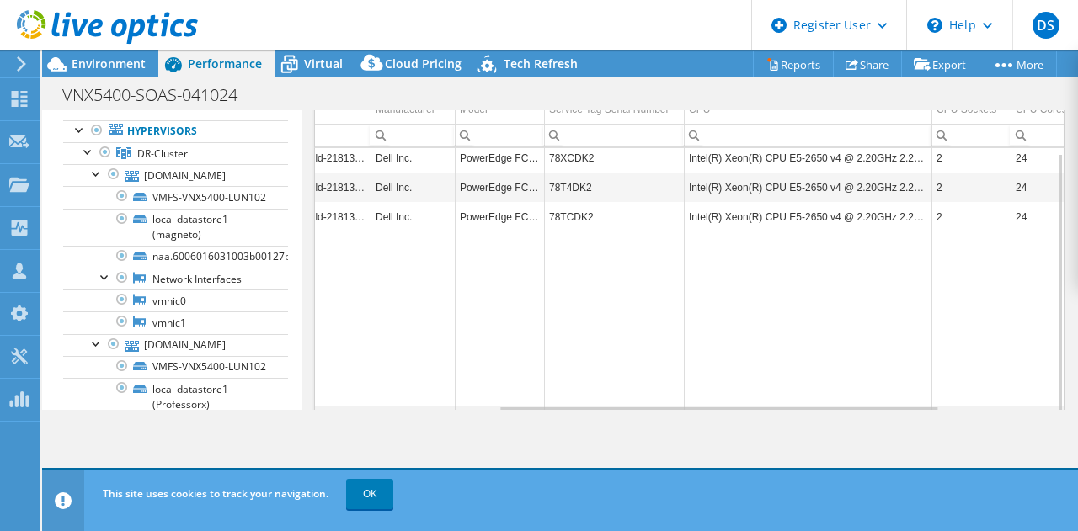
scroll to position [0, 0]
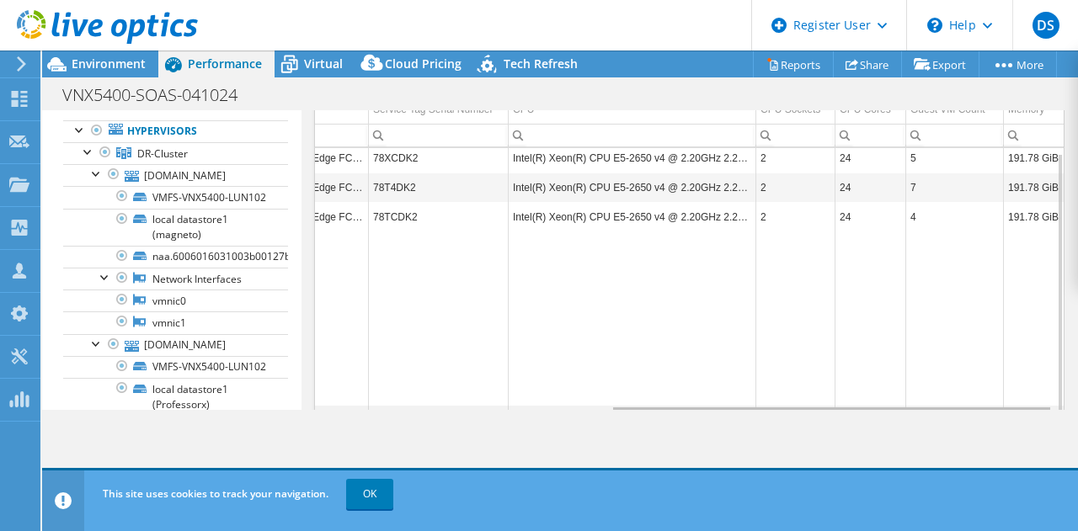
drag, startPoint x: 819, startPoint y: 405, endPoint x: 994, endPoint y: 395, distance: 175.5
click at [994, 395] on body "DS Dell User Deepak S [EMAIL_ADDRESS][DOMAIN_NAME] Dell My Profile Log Out \n H…" at bounding box center [539, 265] width 1078 height 531
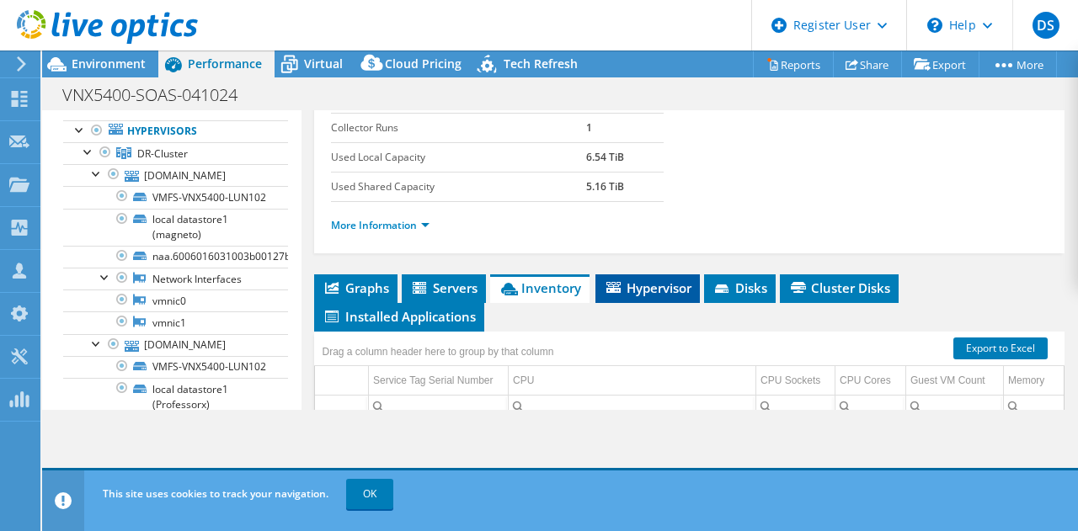
click at [649, 284] on span "Hypervisor" at bounding box center [648, 288] width 88 height 17
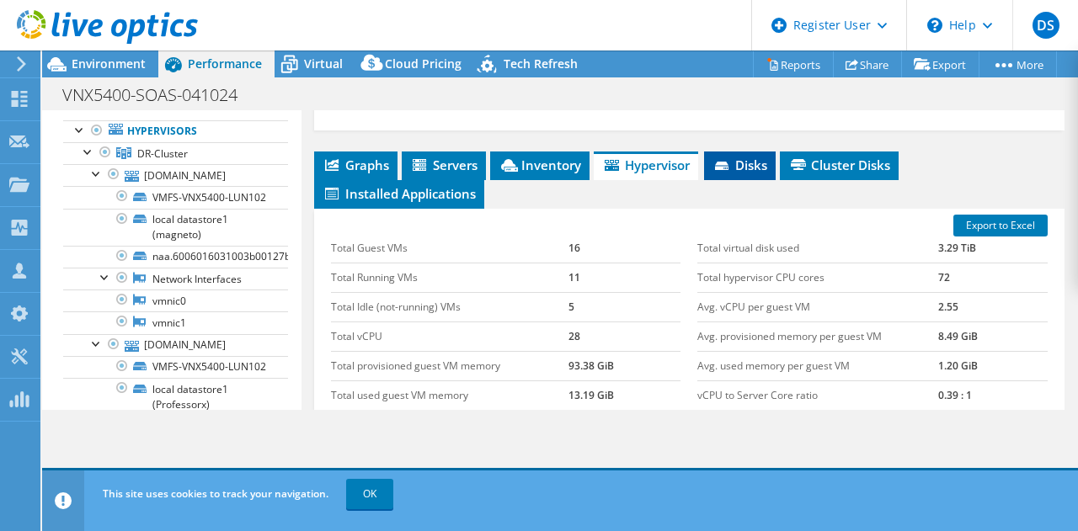
click at [736, 158] on span "Disks" at bounding box center [740, 165] width 55 height 17
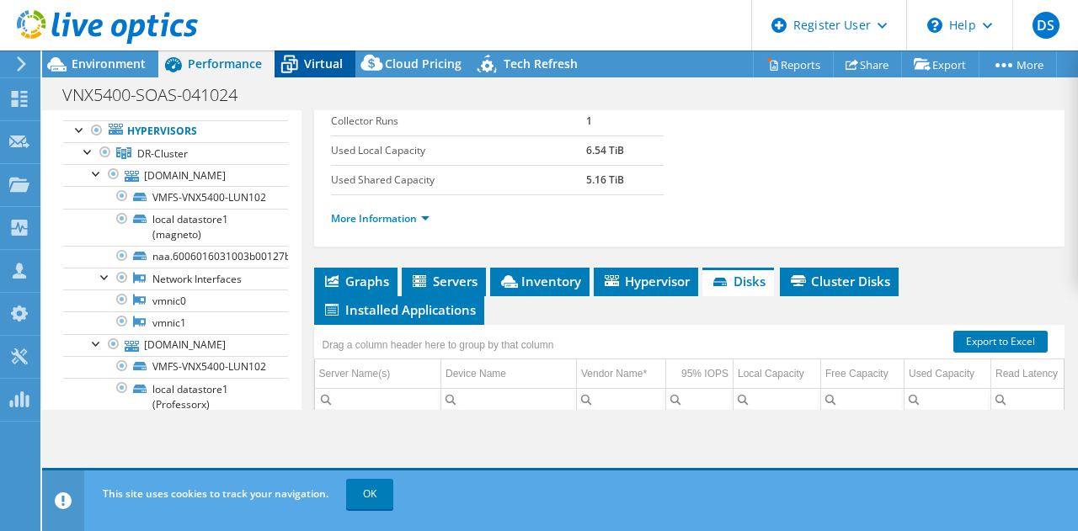
click at [327, 72] on div "Virtual" at bounding box center [315, 64] width 81 height 27
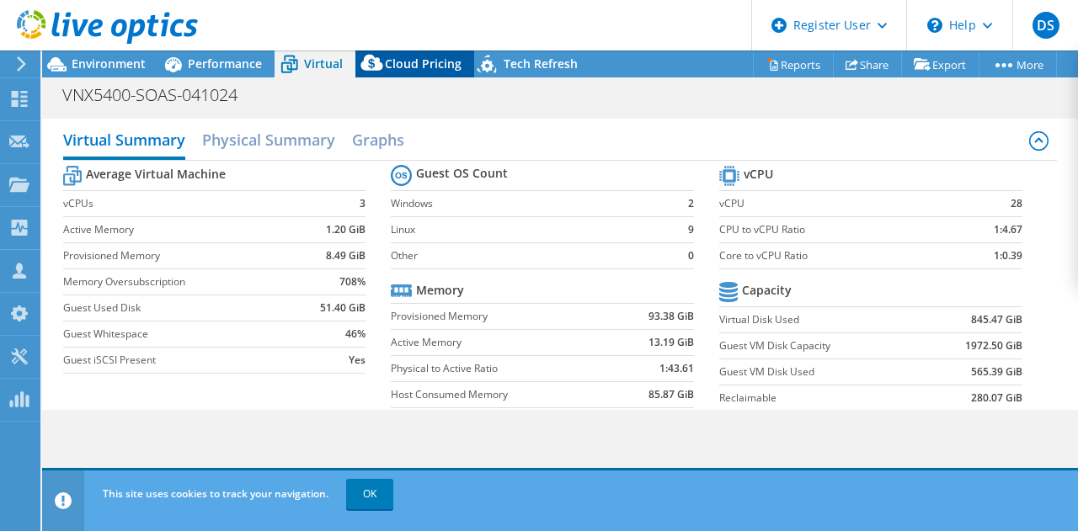
click at [436, 56] on span "Cloud Pricing" at bounding box center [423, 64] width 77 height 16
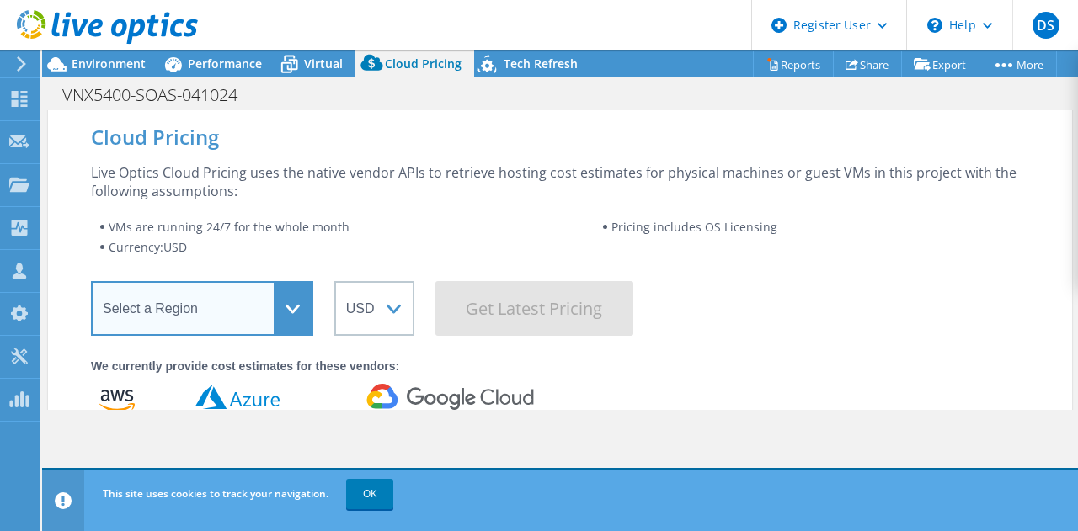
click at [296, 307] on select "Select a Region [GEOGRAPHIC_DATA] ([GEOGRAPHIC_DATA]) [GEOGRAPHIC_DATA] ([GEOGR…" at bounding box center [202, 308] width 222 height 55
select select "EULondon"
click at [91, 281] on select "Select a Region [GEOGRAPHIC_DATA] ([GEOGRAPHIC_DATA]) [GEOGRAPHIC_DATA] ([GEOGR…" at bounding box center [202, 308] width 222 height 55
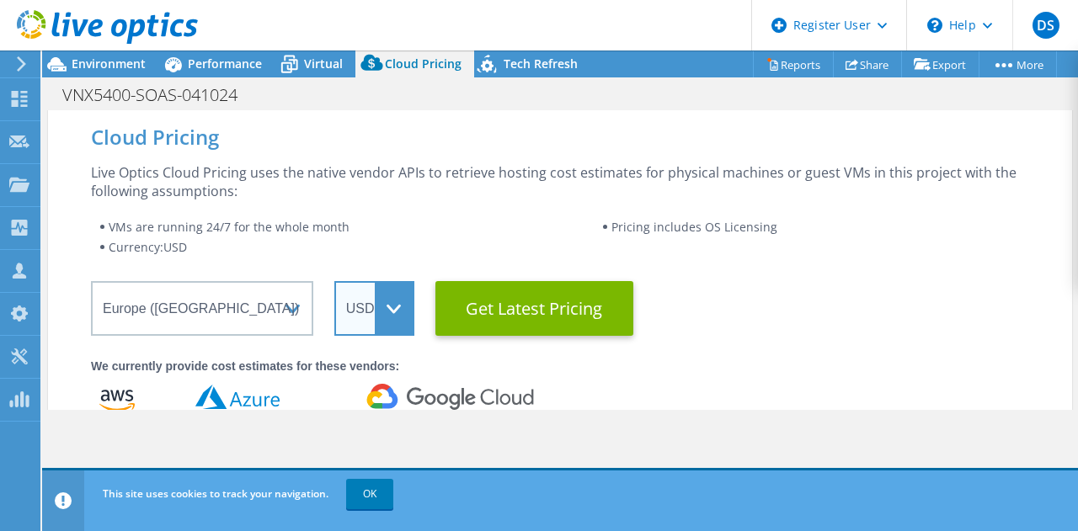
click at [406, 301] on select "ARS AUD BRL CAD CHF CLP CNY DKK EUR GBP HKD HUF INR JPY MXN MYR NOK NZD PEN SEK…" at bounding box center [374, 308] width 80 height 55
click at [334, 281] on select "ARS AUD BRL CAD CHF CLP CNY DKK EUR GBP HKD HUF INR JPY MXN MYR NOK NZD PEN SEK…" at bounding box center [374, 308] width 80 height 55
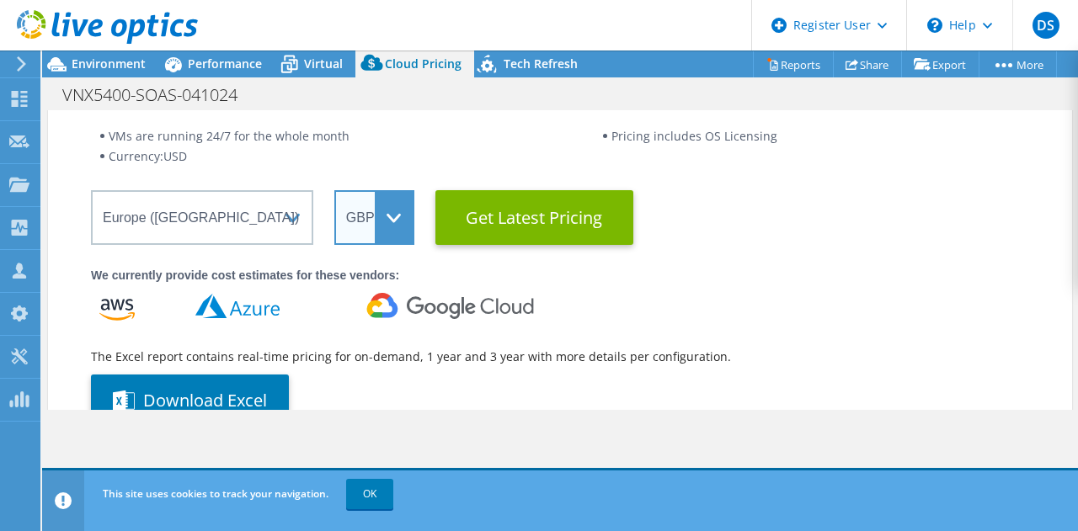
scroll to position [84, 0]
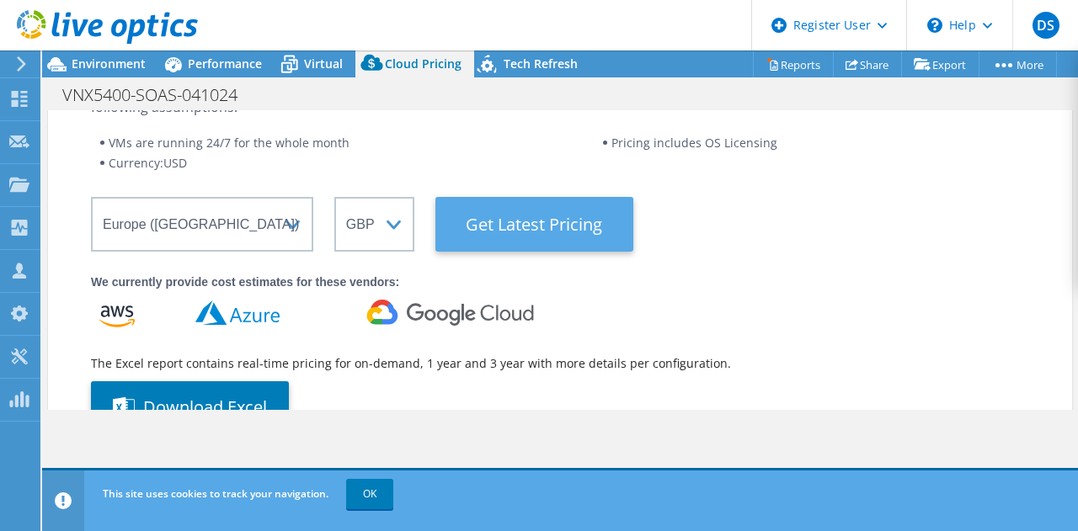
click at [529, 227] on Latest "Get Latest Pricing" at bounding box center [534, 224] width 198 height 55
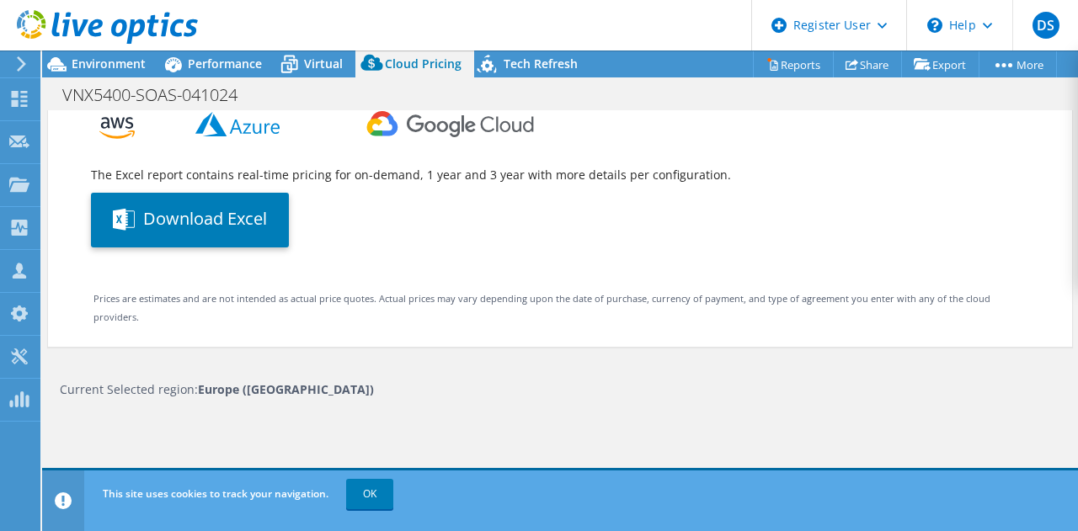
select select "GBP"
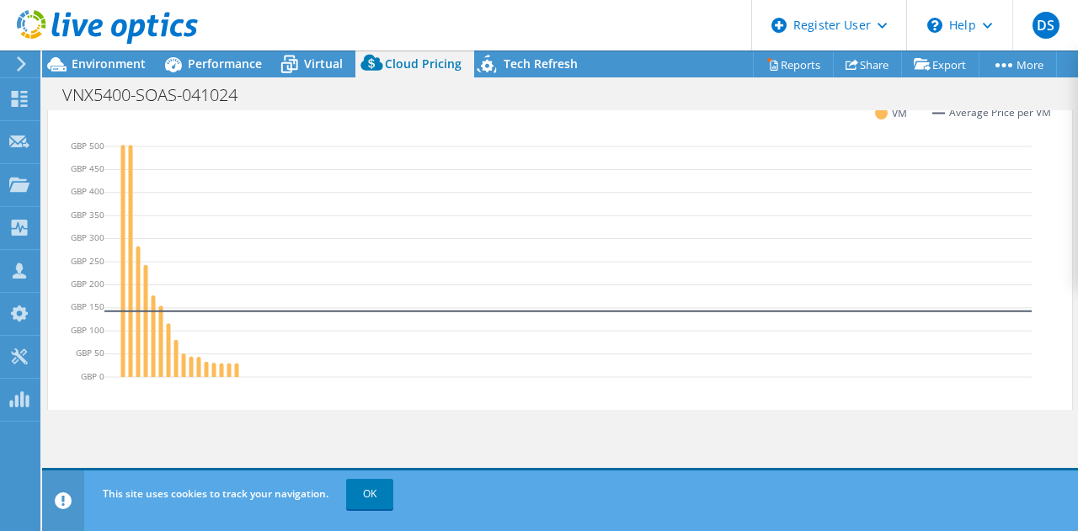
scroll to position [694, 0]
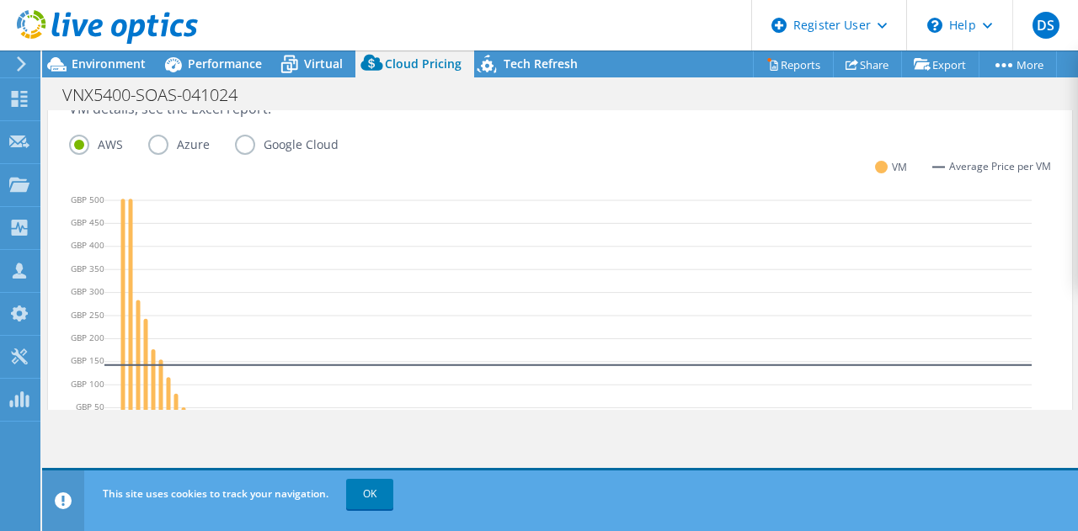
click at [163, 147] on label "Azure" at bounding box center [191, 145] width 87 height 20
click at [0, 0] on input "Azure" at bounding box center [0, 0] width 0 height 0
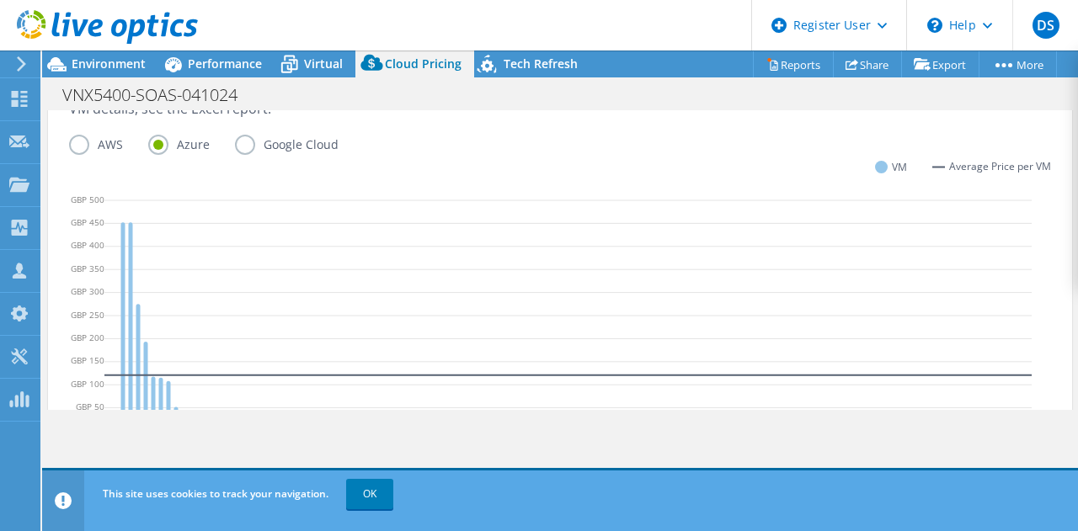
click at [248, 142] on label "Google Cloud" at bounding box center [299, 145] width 129 height 20
click at [0, 0] on input "Google Cloud" at bounding box center [0, 0] width 0 height 0
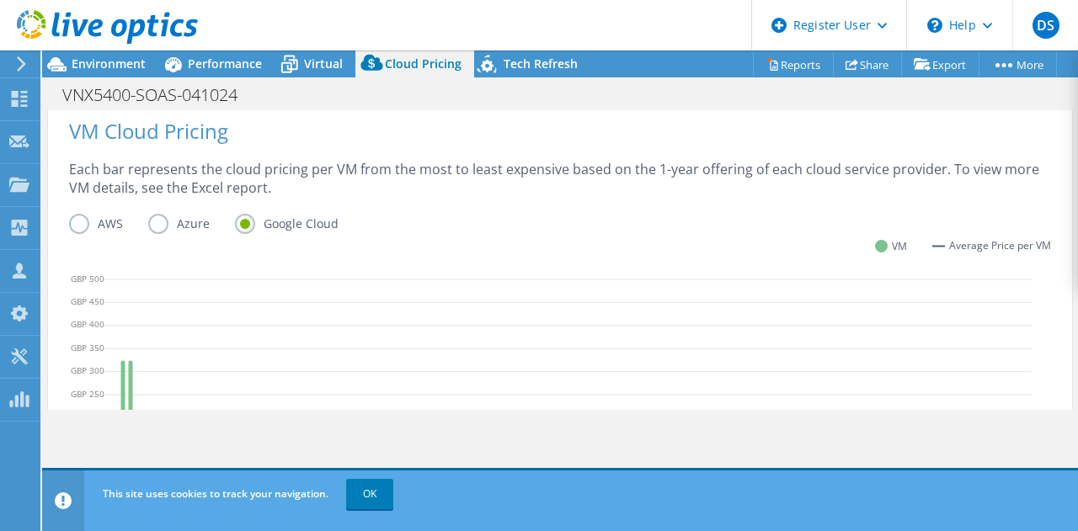
scroll to position [602, 0]
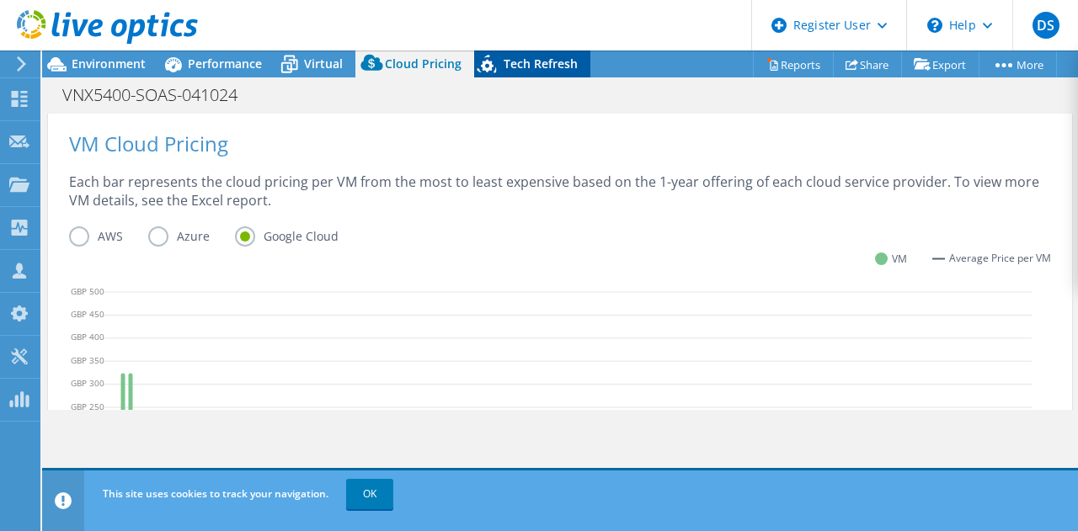
click at [534, 72] on div "Tech Refresh" at bounding box center [532, 64] width 116 height 27
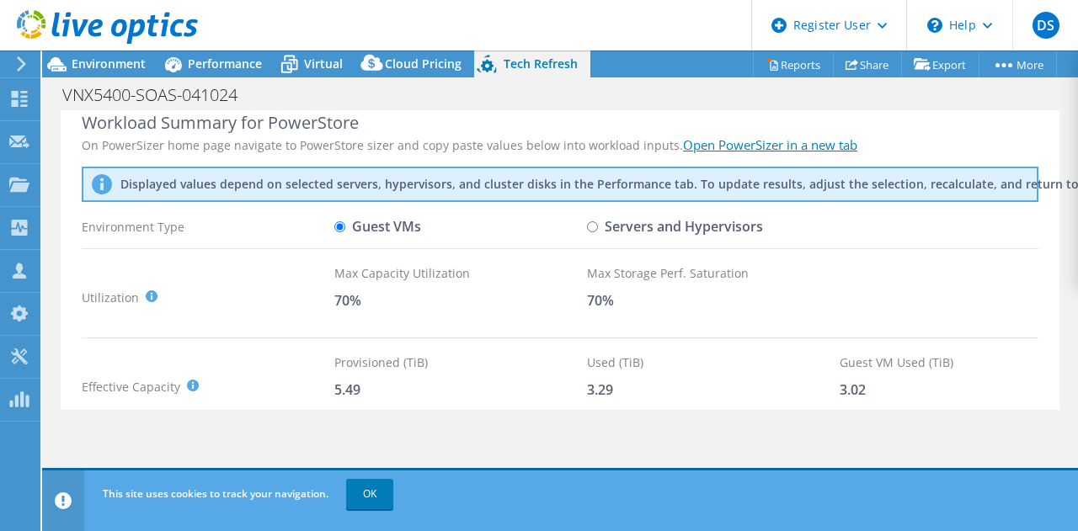
scroll to position [18, 0]
click at [592, 227] on input "Servers and Hypervisors" at bounding box center [592, 227] width 11 height 11
radio input "true"
click at [343, 227] on input "Guest VMs" at bounding box center [339, 227] width 11 height 11
radio input "true"
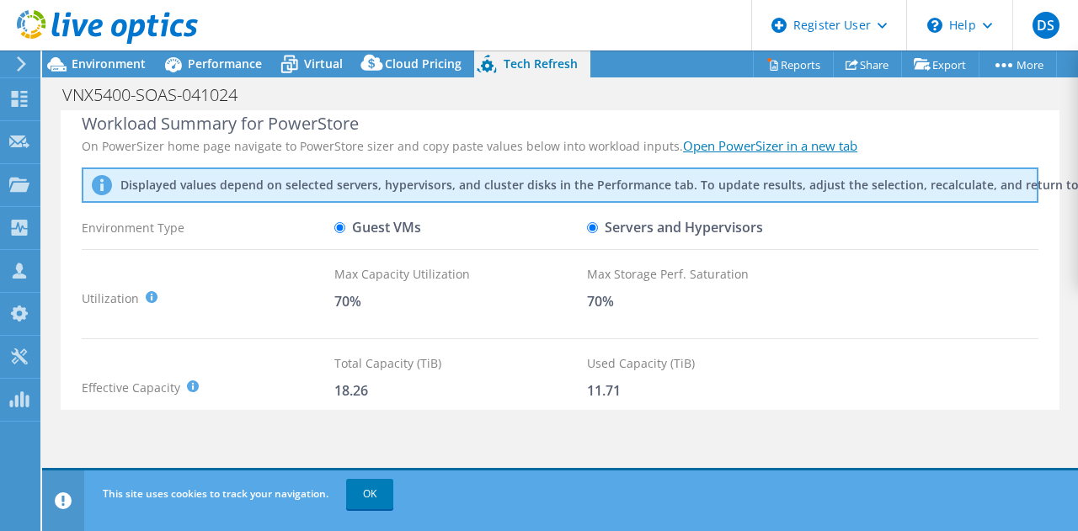
radio input "false"
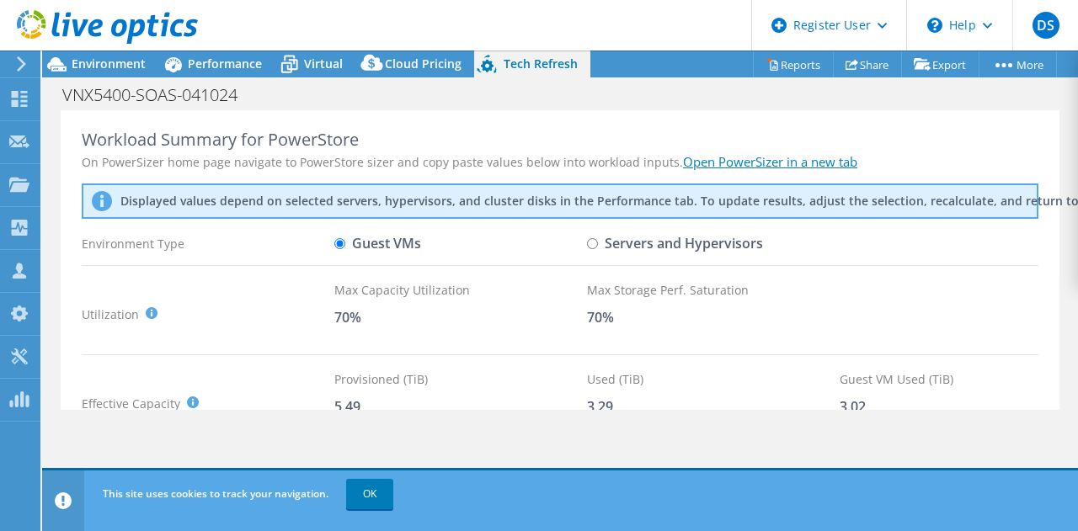
scroll to position [0, 0]
